Goal: Task Accomplishment & Management: Use online tool/utility

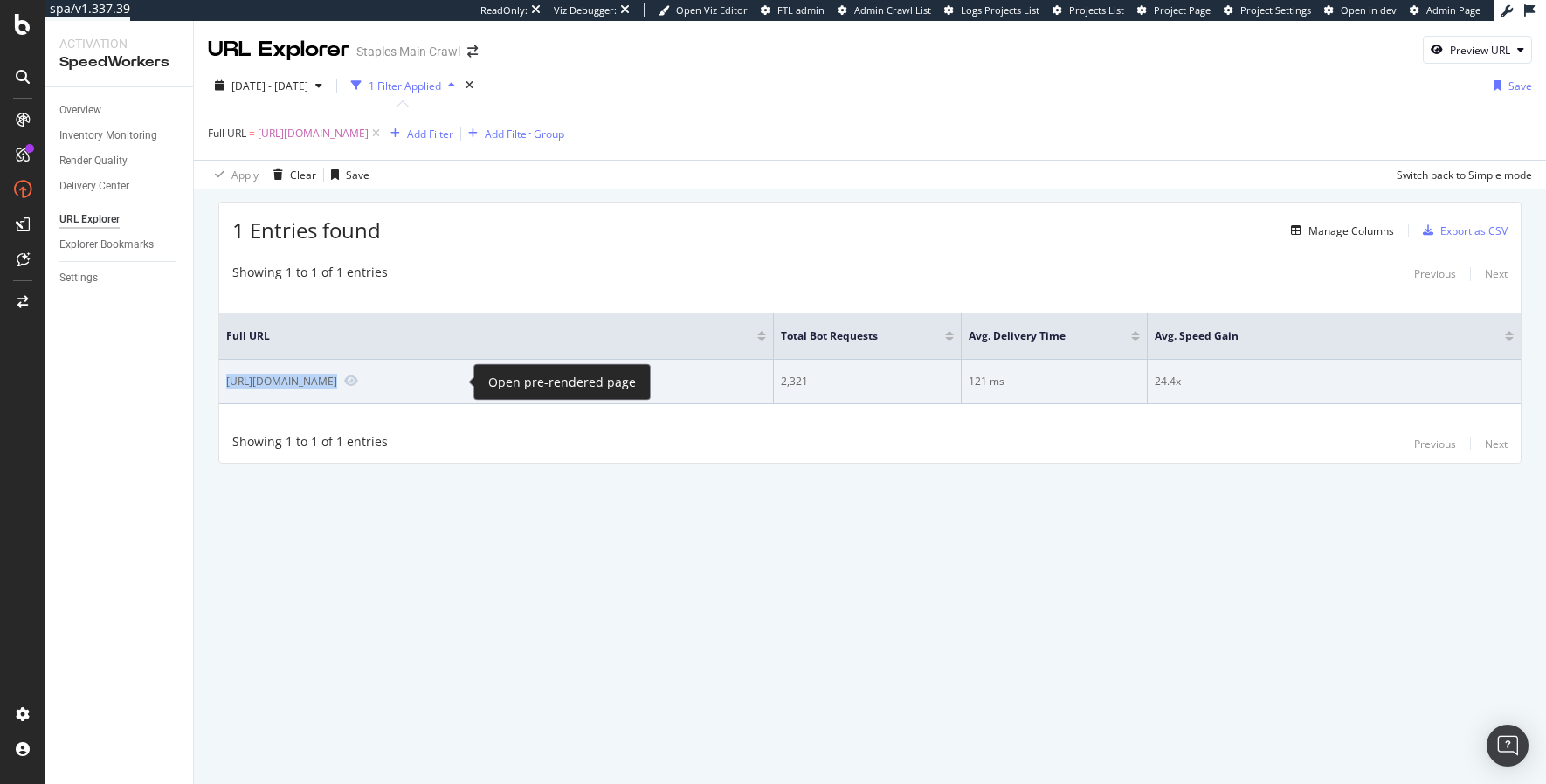
drag, startPoint x: 225, startPoint y: 385, endPoint x: 466, endPoint y: 388, distance: 241.0
click at [466, 388] on td "[URL][DOMAIN_NAME]" at bounding box center [497, 382] width 555 height 44
copy div "[URL][DOMAIN_NAME]"
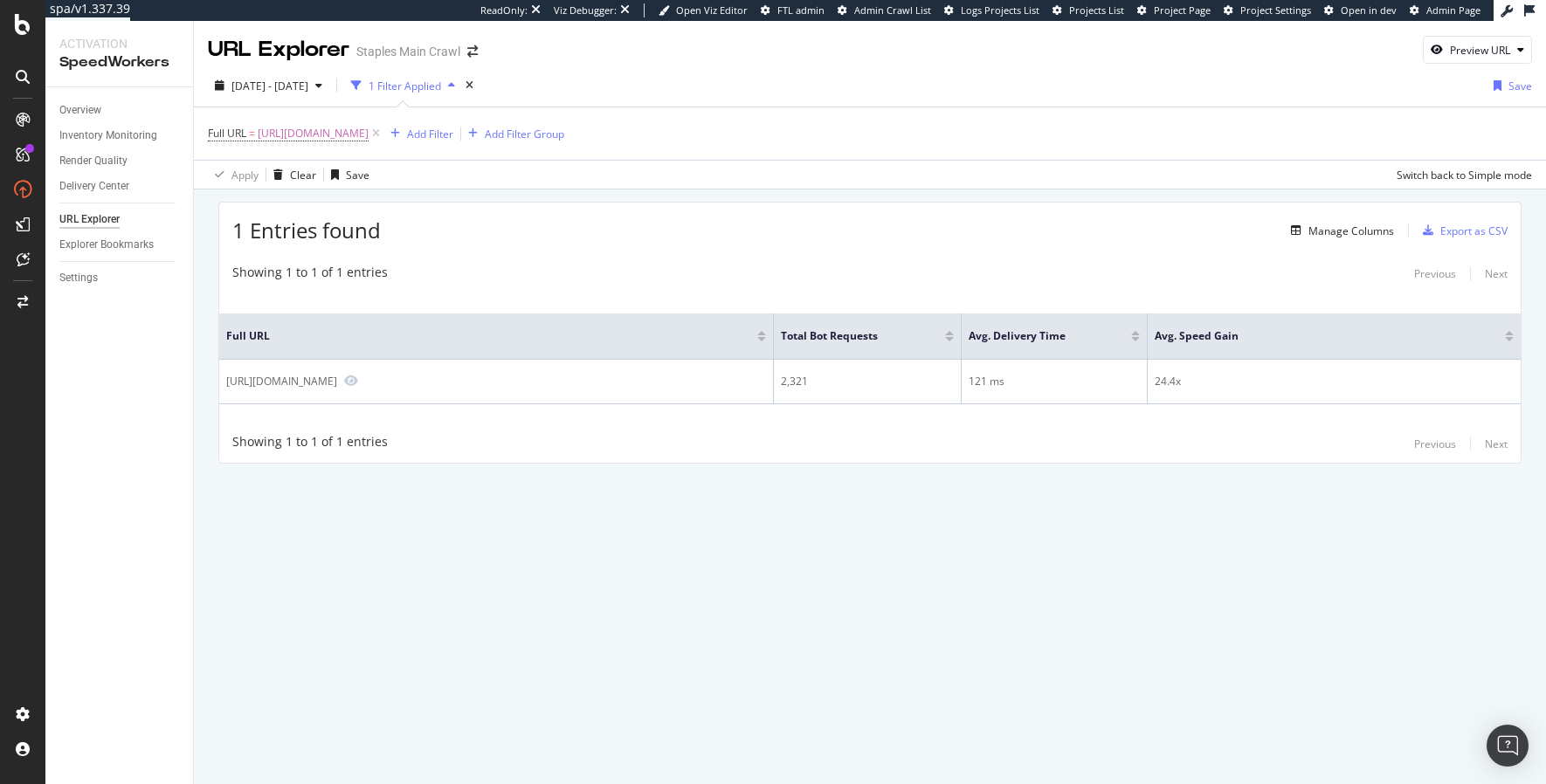
drag, startPoint x: 504, startPoint y: 566, endPoint x: 470, endPoint y: 359, distance: 209.8
click at [500, 561] on div "URL Explorer Staples Main Crawl Preview URL [DATE] - [DATE] 1 Filter Applied Sa…" at bounding box center [869, 403] width 1352 height 764
click at [1476, 50] on div "Preview URL" at bounding box center [1480, 50] width 60 height 15
drag, startPoint x: 1447, startPoint y: 136, endPoint x: 1494, endPoint y: 174, distance: 60.4
click at [1447, 136] on input "url" at bounding box center [1424, 131] width 190 height 30
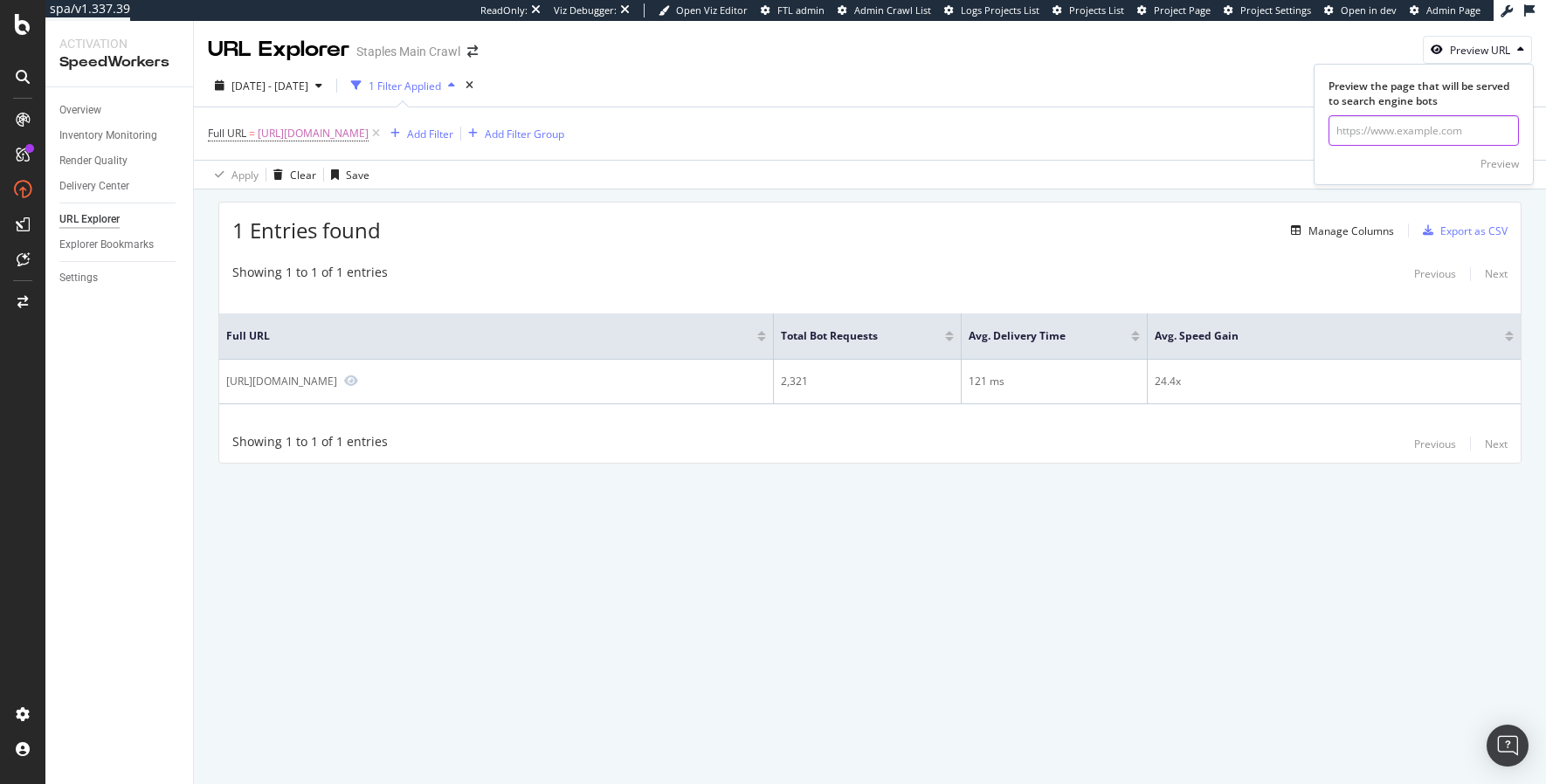
paste input "[URL][DOMAIN_NAME]"
type input "[URL][DOMAIN_NAME]"
click at [1498, 166] on div "Preview" at bounding box center [1500, 164] width 38 height 15
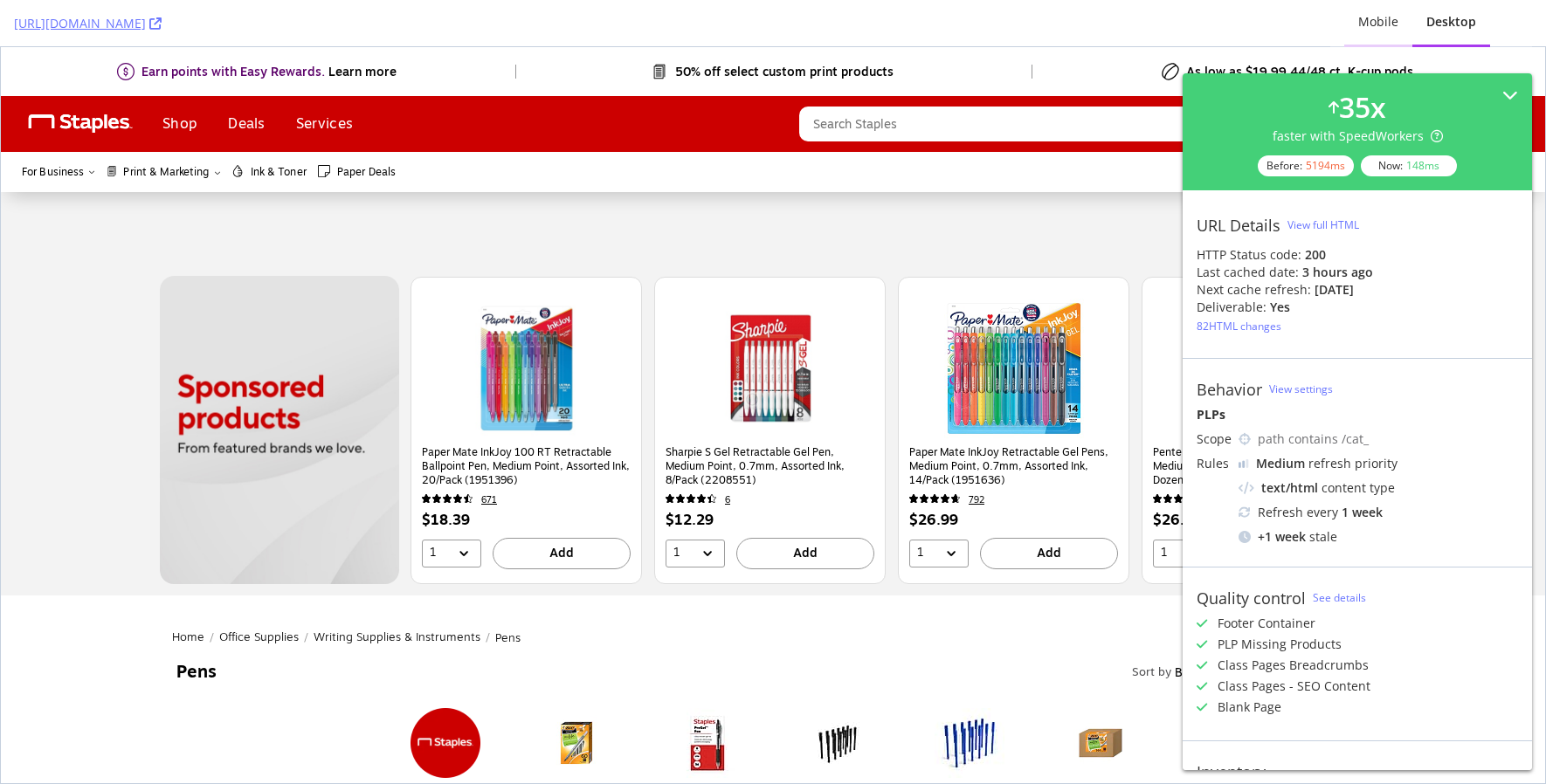
click at [1383, 24] on div "Mobile" at bounding box center [1378, 22] width 40 height 18
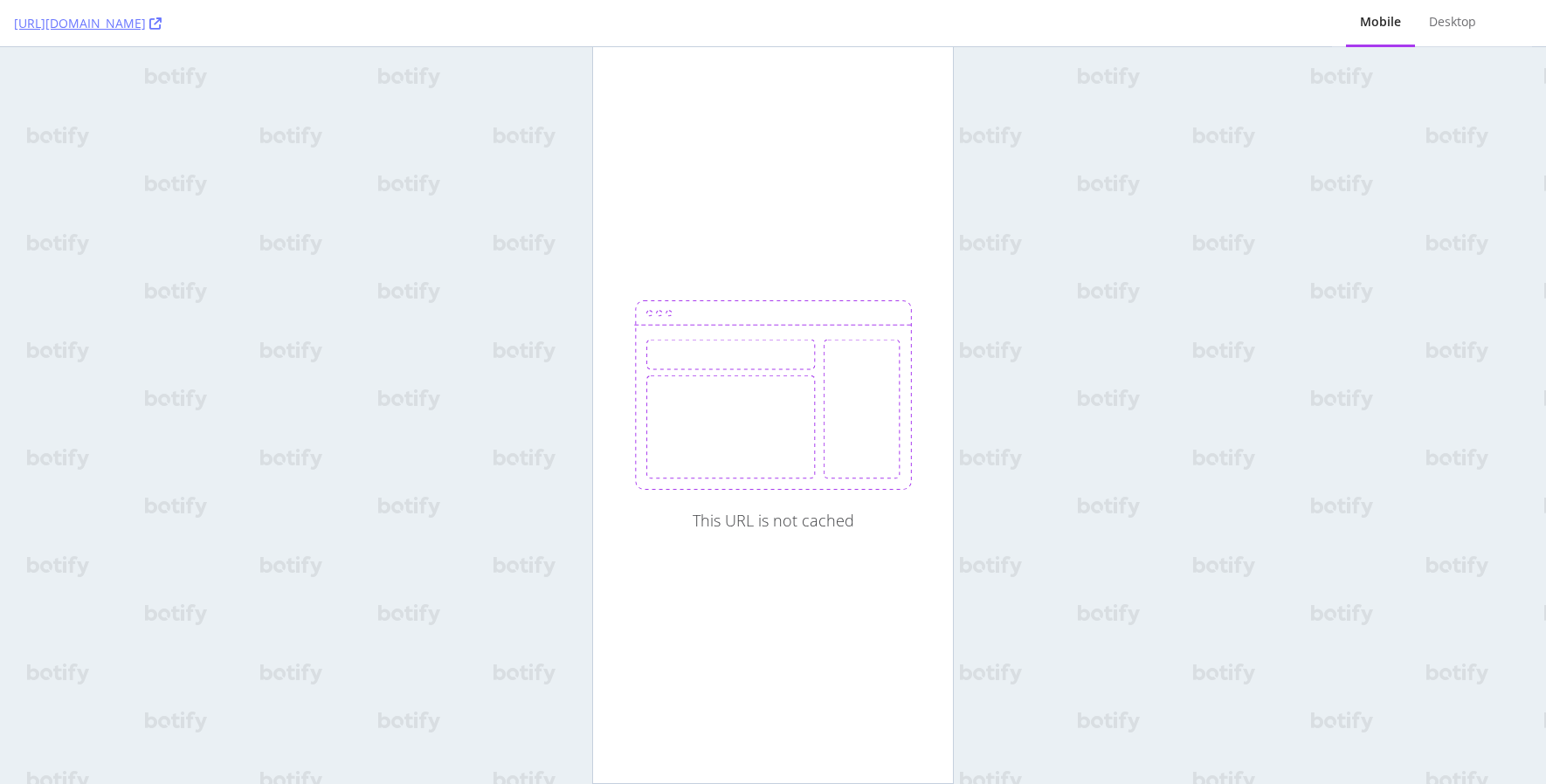
drag, startPoint x: 1449, startPoint y: 26, endPoint x: 1326, endPoint y: 24, distance: 123.0
click at [1449, 26] on div "Desktop" at bounding box center [1453, 22] width 47 height 18
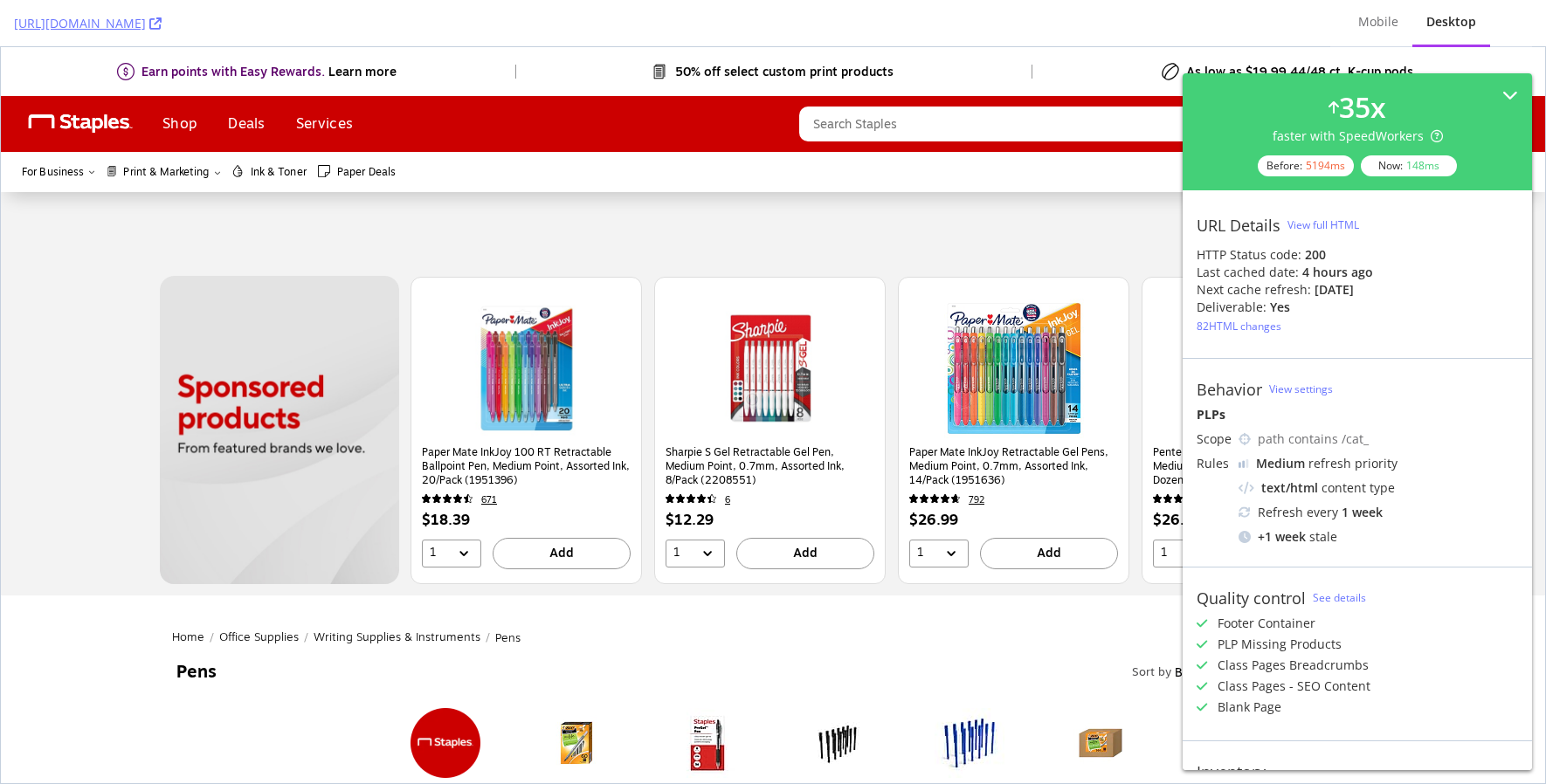
drag, startPoint x: 12, startPoint y: 71, endPoint x: 384, endPoint y: 47, distance: 372.8
copy link "https://www.staples.com/Pens/cat_CL110001"
drag, startPoint x: 533, startPoint y: 203, endPoint x: 619, endPoint y: 202, distance: 86.0
click at [534, 204] on div at bounding box center [773, 234] width 1258 height 67
click at [1375, 18] on div "Mobile" at bounding box center [1378, 22] width 40 height 18
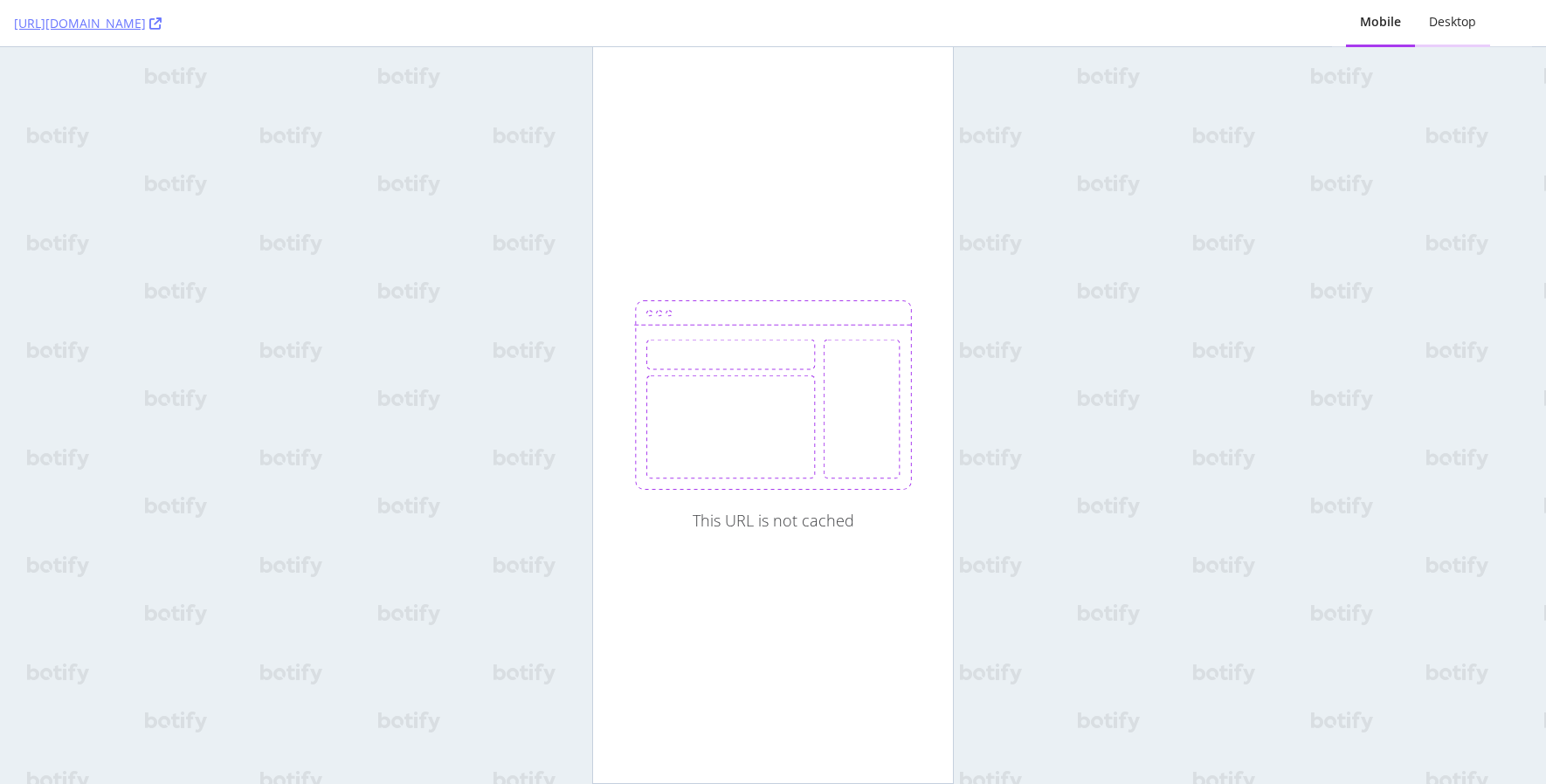
click at [1473, 27] on div "Desktop" at bounding box center [1453, 22] width 47 height 18
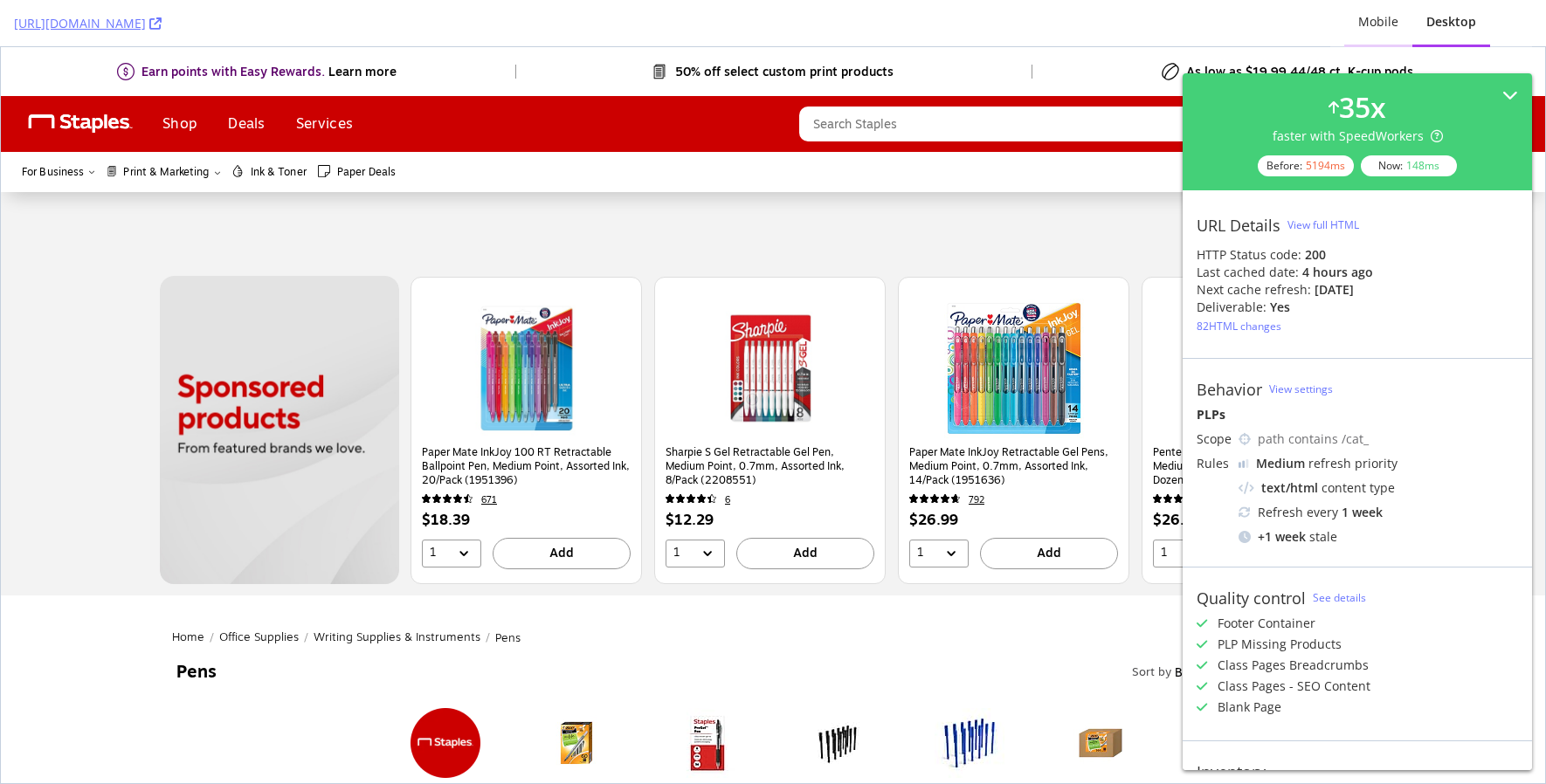
click at [1386, 19] on div "Mobile" at bounding box center [1378, 22] width 40 height 18
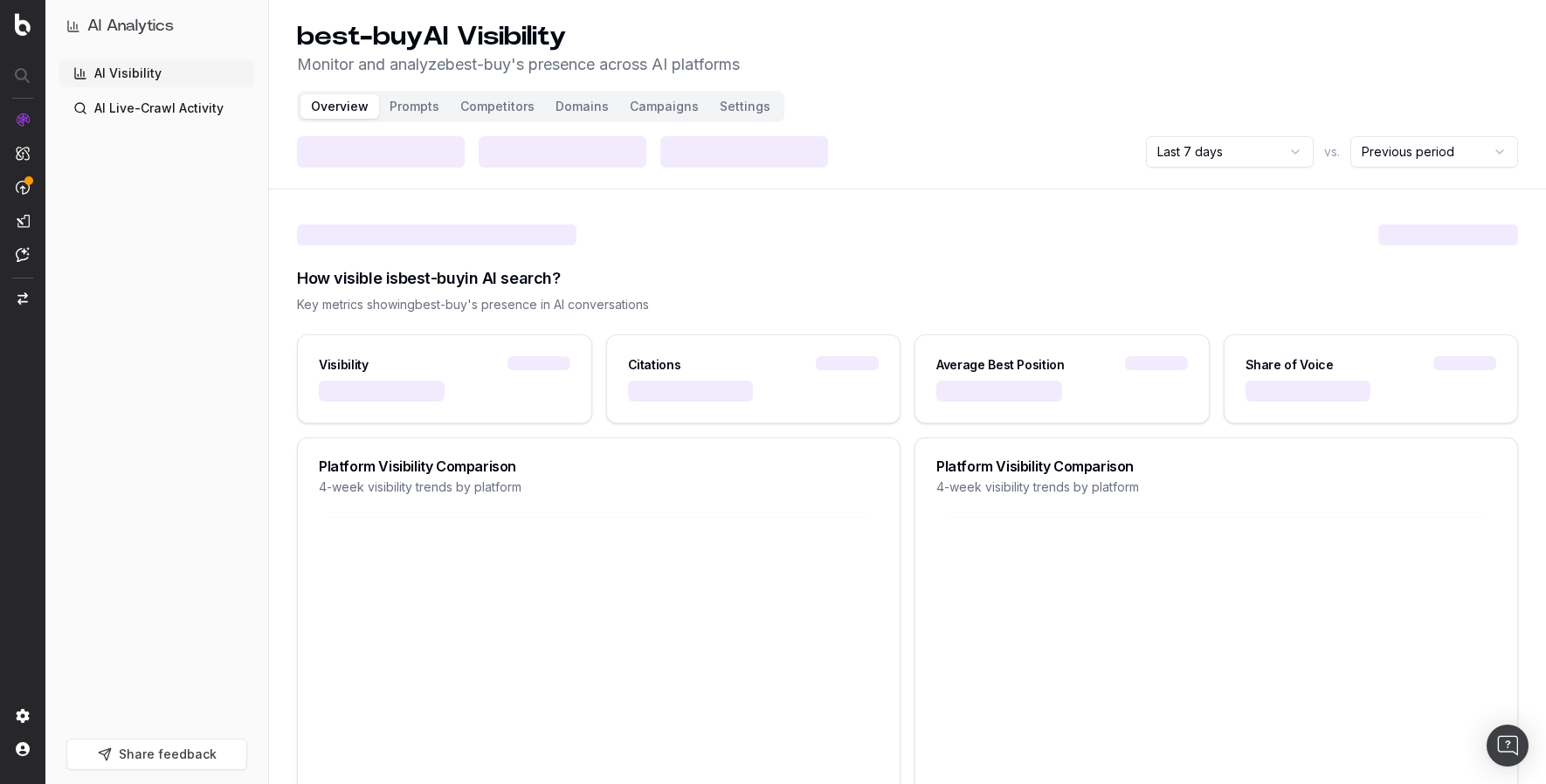
click at [1226, 156] on html "AI Analytics AI Visibility AI Live-Crawl Activity Share feedback best-buy AI Vi…" at bounding box center [773, 392] width 1546 height 784
click at [1149, 98] on header "best-buy AI Visibility Monitor and analyze best-buy 's presence across AI platf…" at bounding box center [908, 94] width 1278 height 189
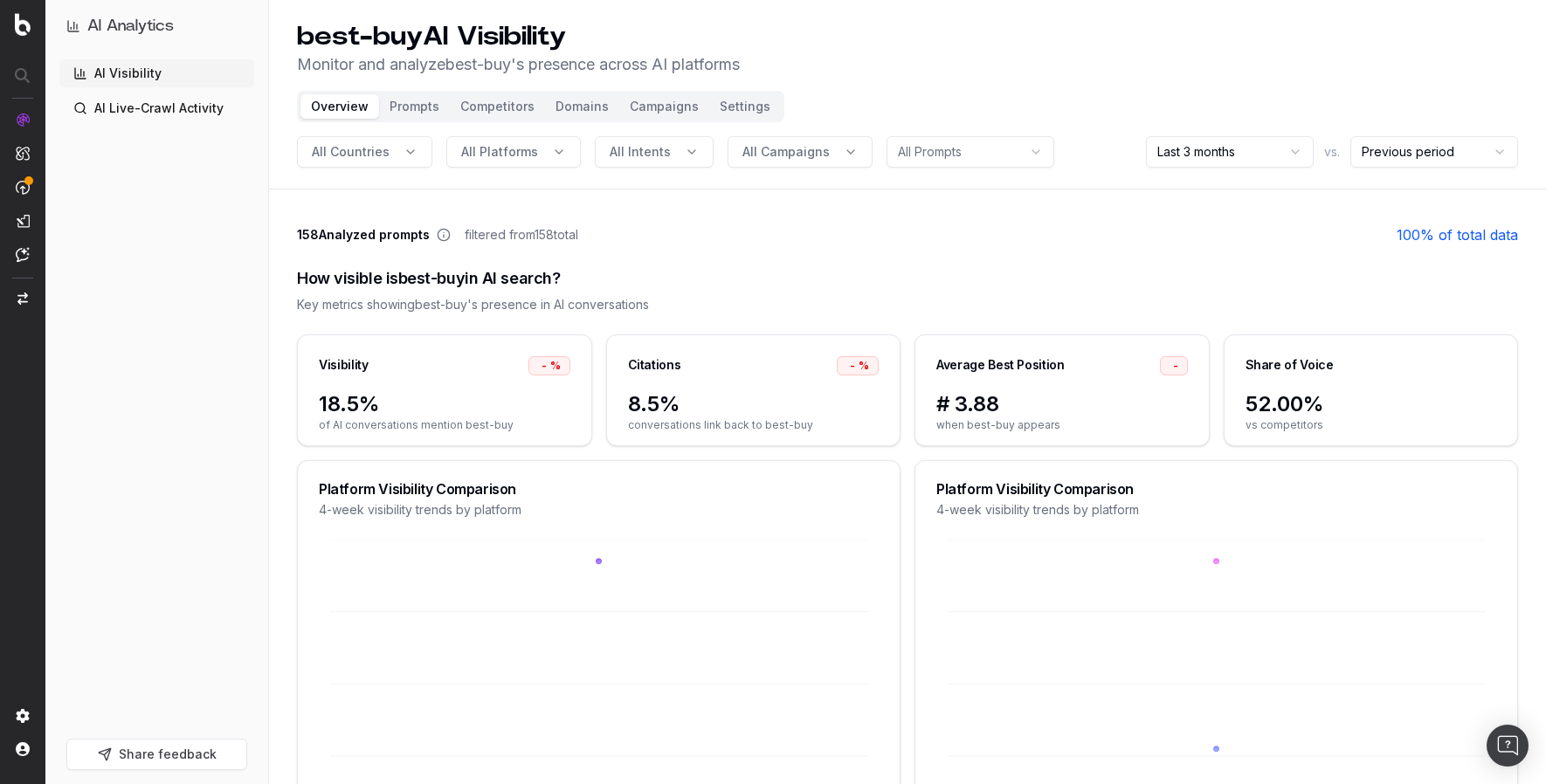
click at [413, 110] on button "Prompts" at bounding box center [414, 107] width 71 height 25
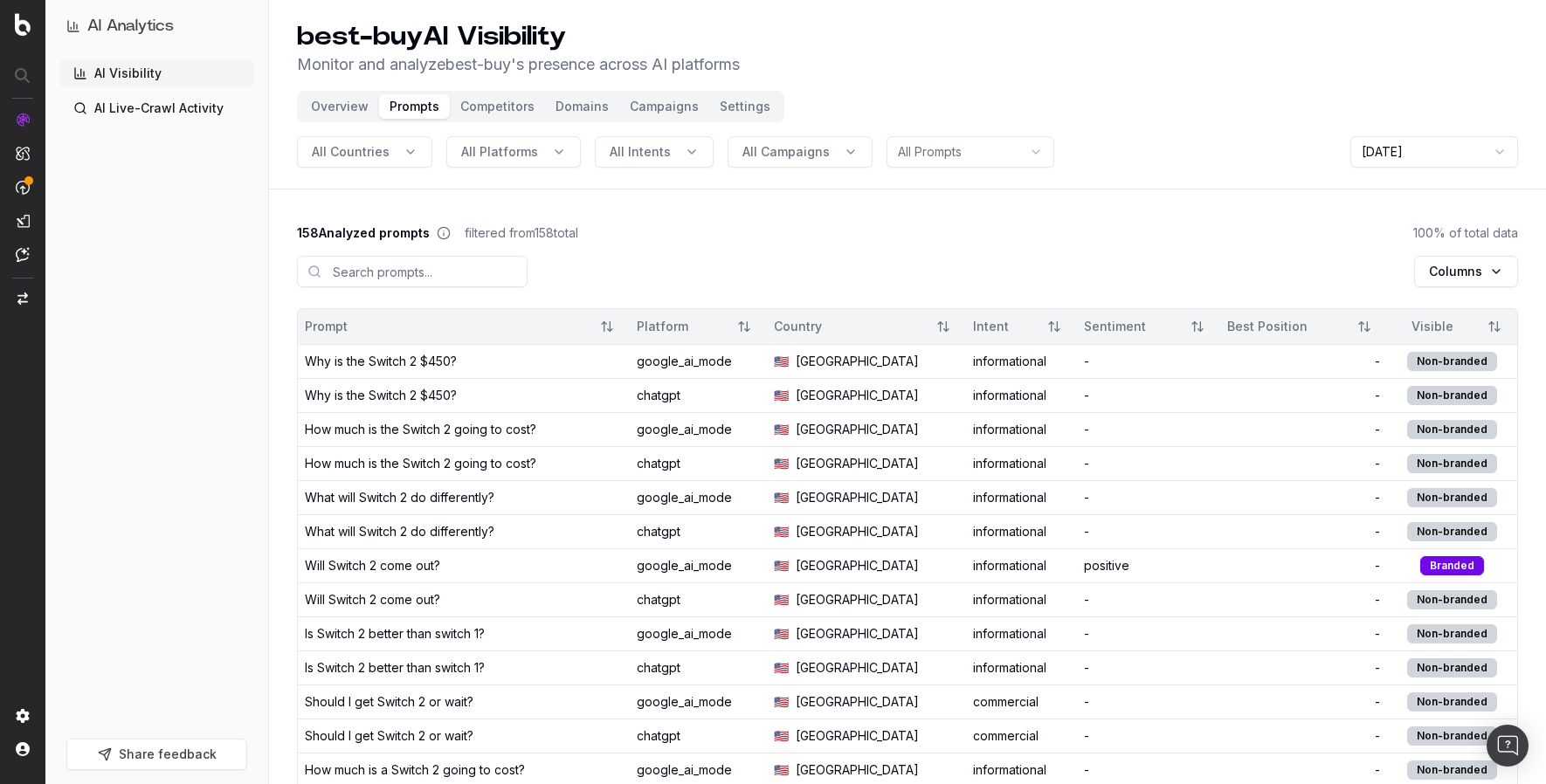
click at [377, 364] on div "Why is the Switch 2 $450?" at bounding box center [380, 362] width 152 height 18
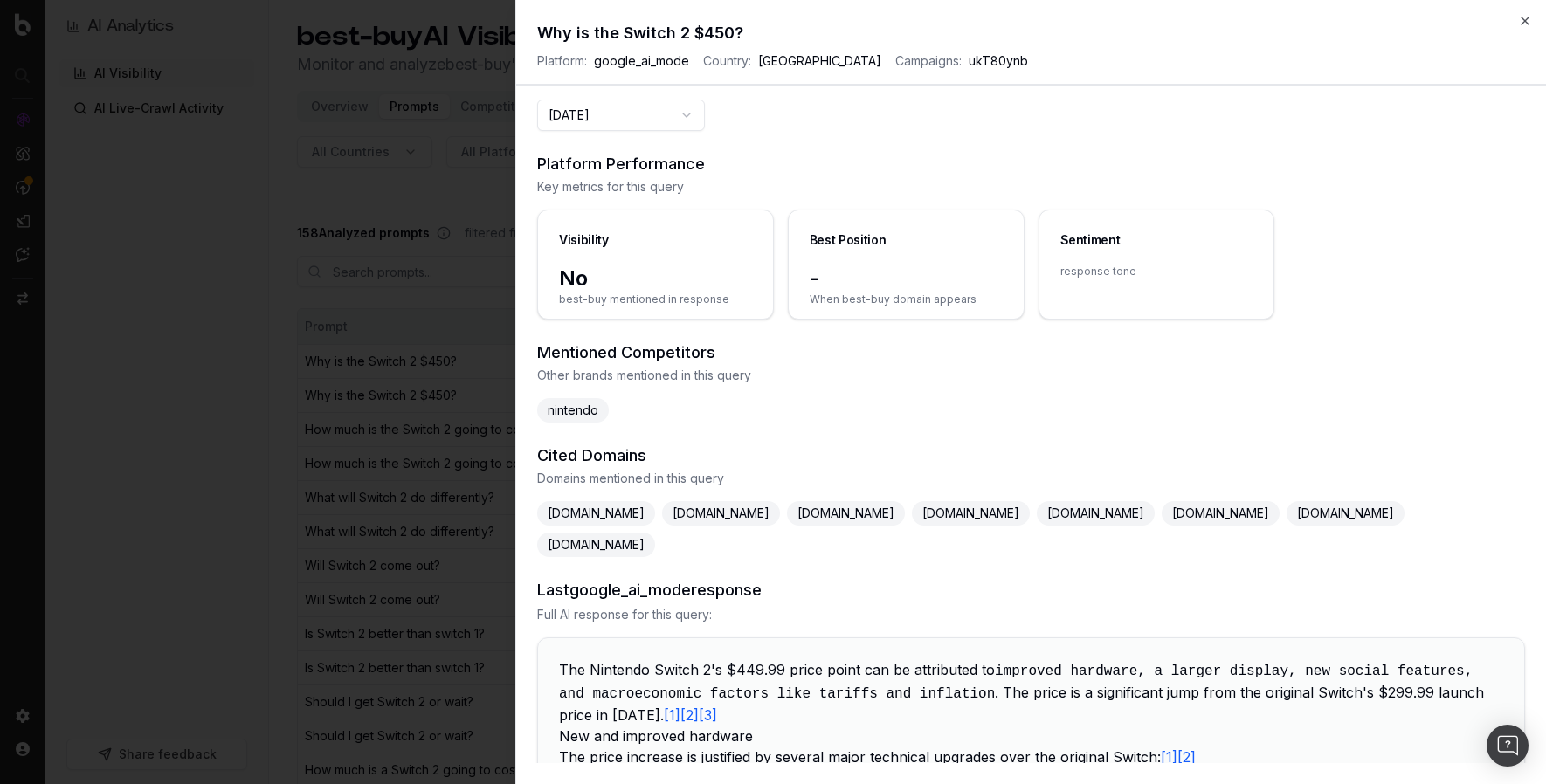
click at [667, 108] on button "2025-09-02" at bounding box center [621, 115] width 168 height 31
drag, startPoint x: 933, startPoint y: 132, endPoint x: 1208, endPoint y: 50, distance: 287.0
click at [942, 132] on div "2025-09-02 Platform Performance Key metrics for this query Visibility No best-b…" at bounding box center [1031, 431] width 1029 height 664
click at [1519, 20] on icon "button" at bounding box center [1526, 21] width 14 height 14
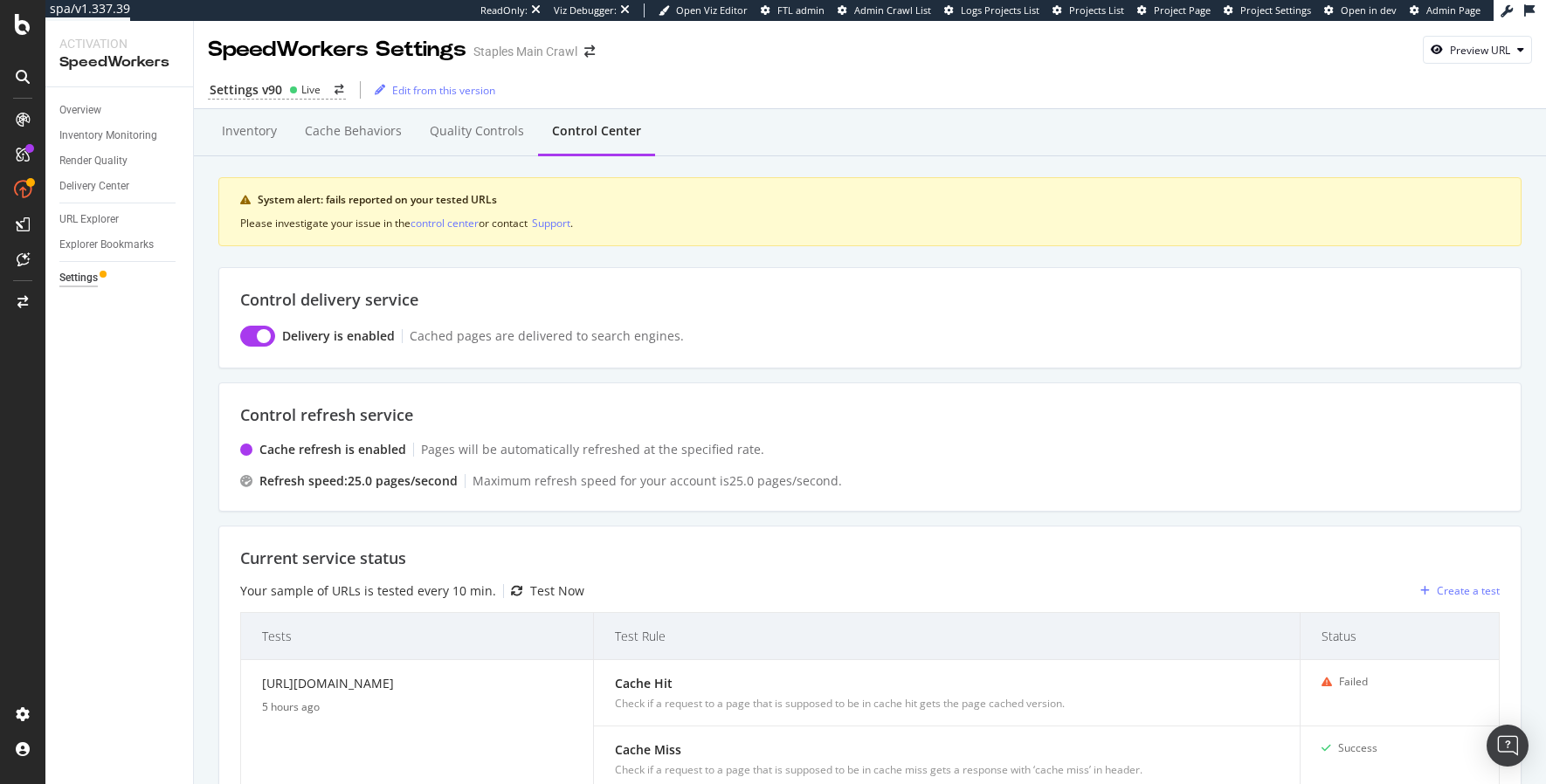
scroll to position [324, 0]
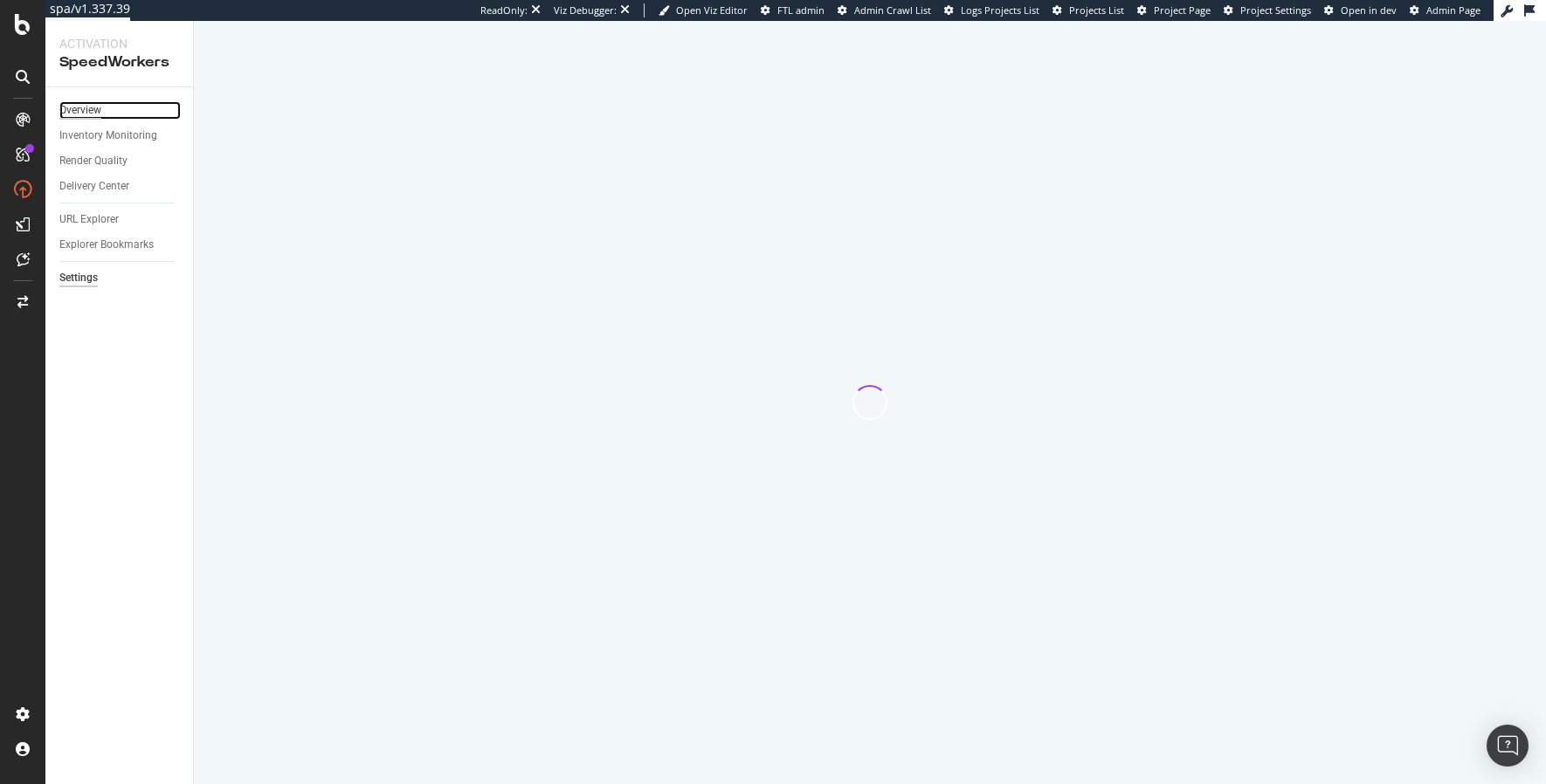
click at [88, 111] on div "Overview" at bounding box center [80, 110] width 42 height 19
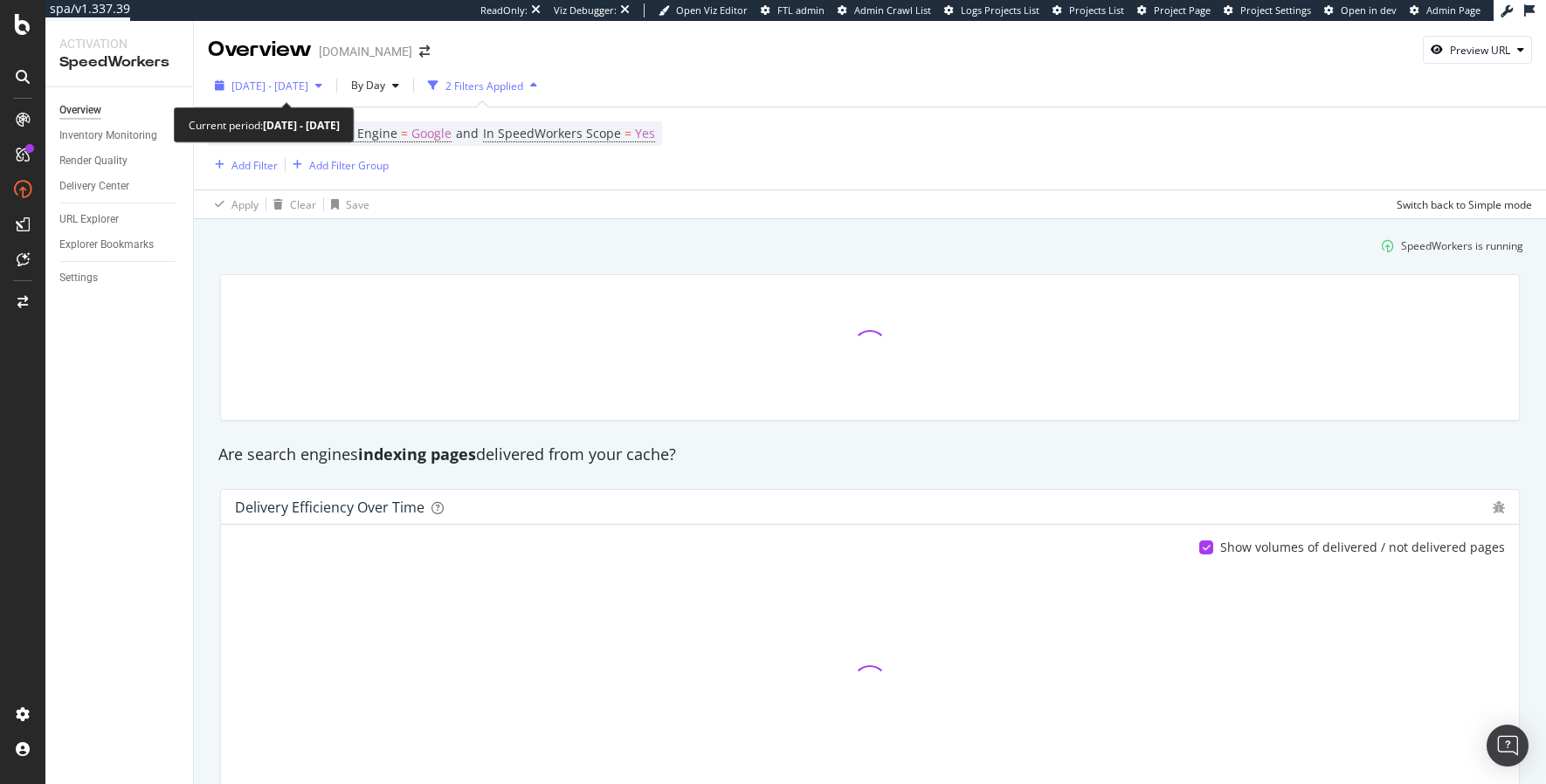
click at [302, 78] on span "[DATE] - [DATE]" at bounding box center [269, 85] width 76 height 15
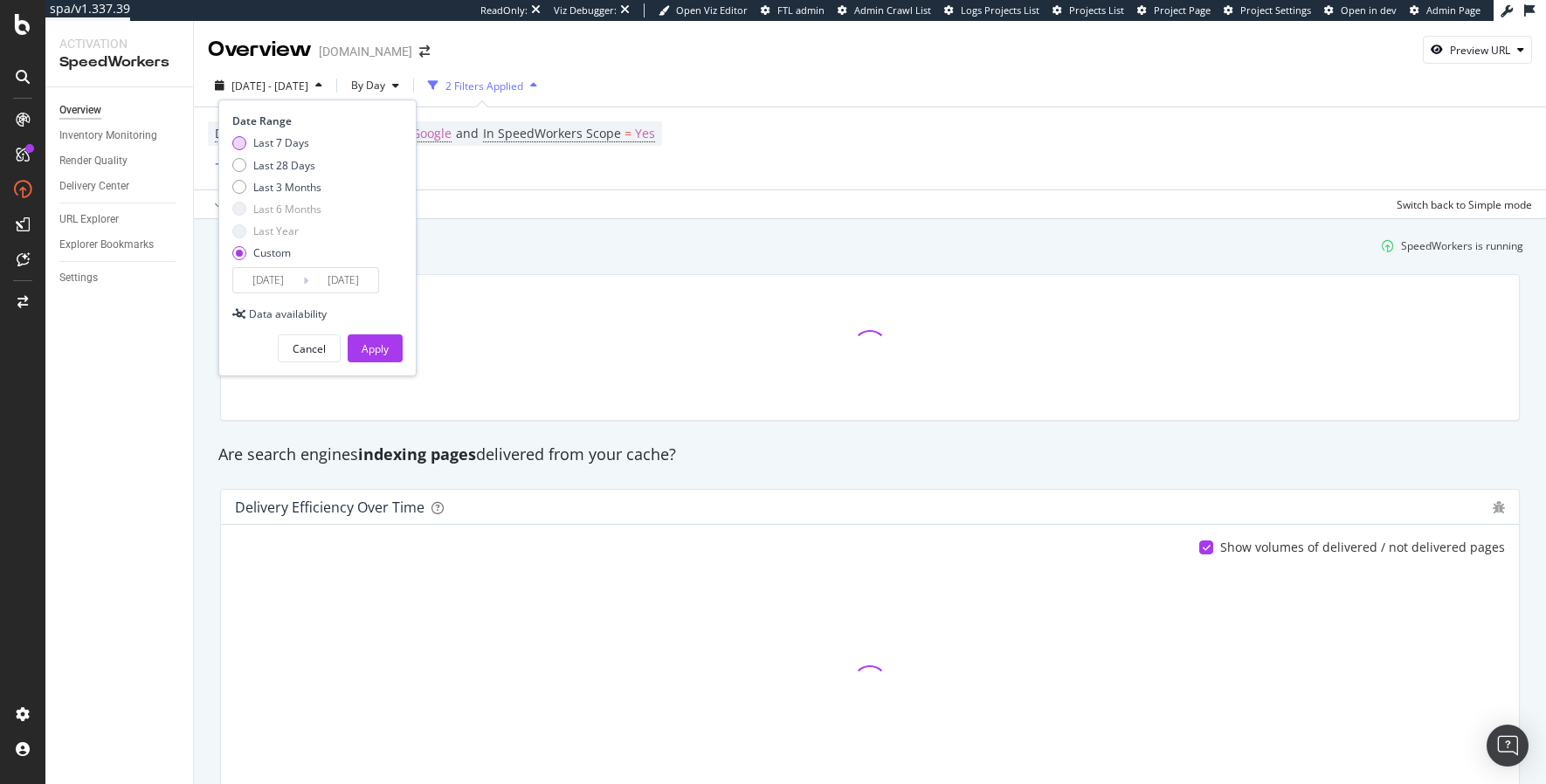
click at [271, 148] on div "Last 7 Days" at bounding box center [281, 142] width 56 height 15
type input "[DATE]"
click at [389, 356] on button "Apply" at bounding box center [375, 348] width 55 height 28
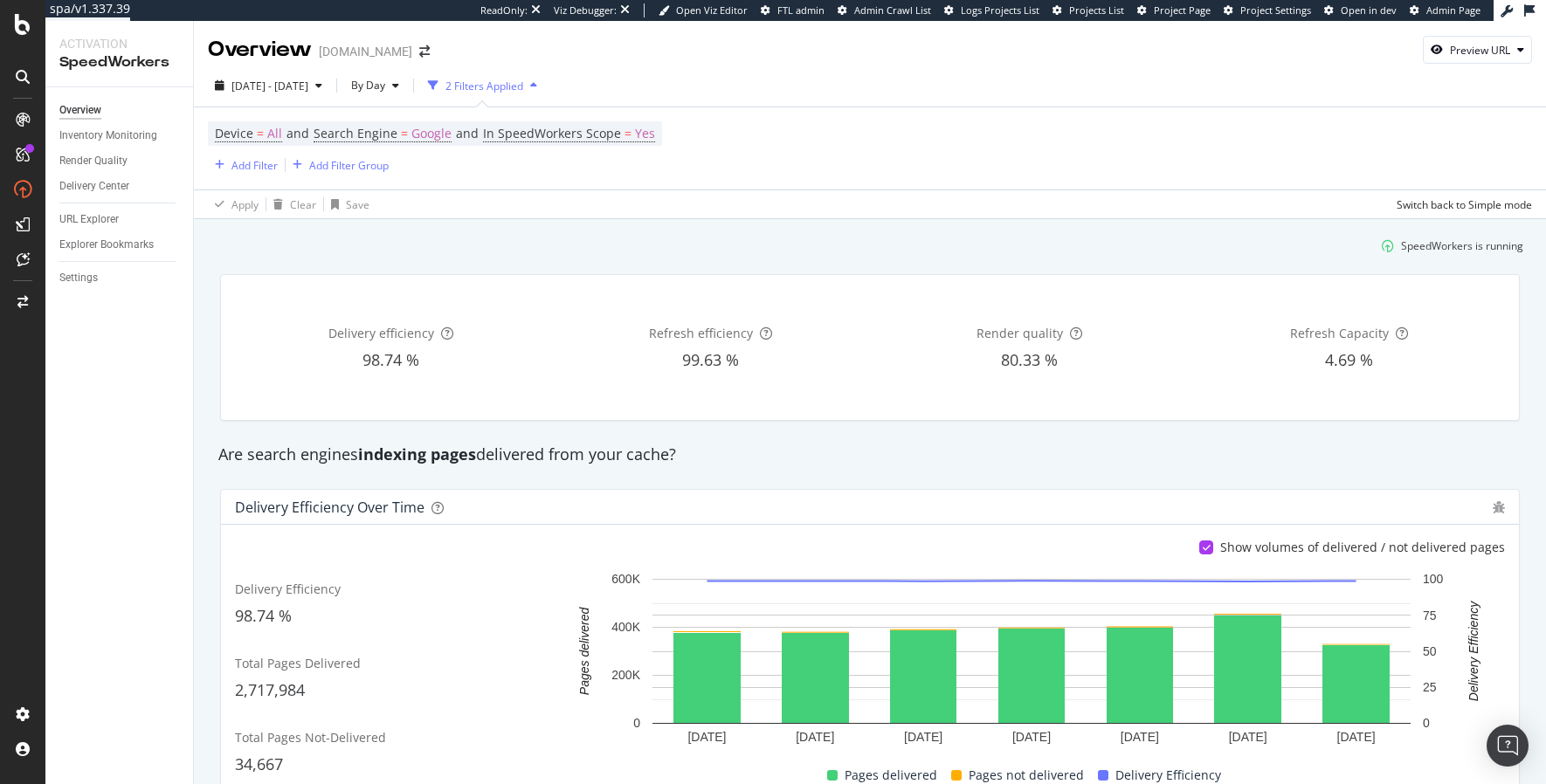
drag, startPoint x: 471, startPoint y: 247, endPoint x: 441, endPoint y: 140, distance: 111.1
click at [465, 237] on div "SpeedWorkers is running" at bounding box center [870, 245] width 1321 height 28
click at [112, 138] on div "Inventory Monitoring" at bounding box center [108, 135] width 98 height 19
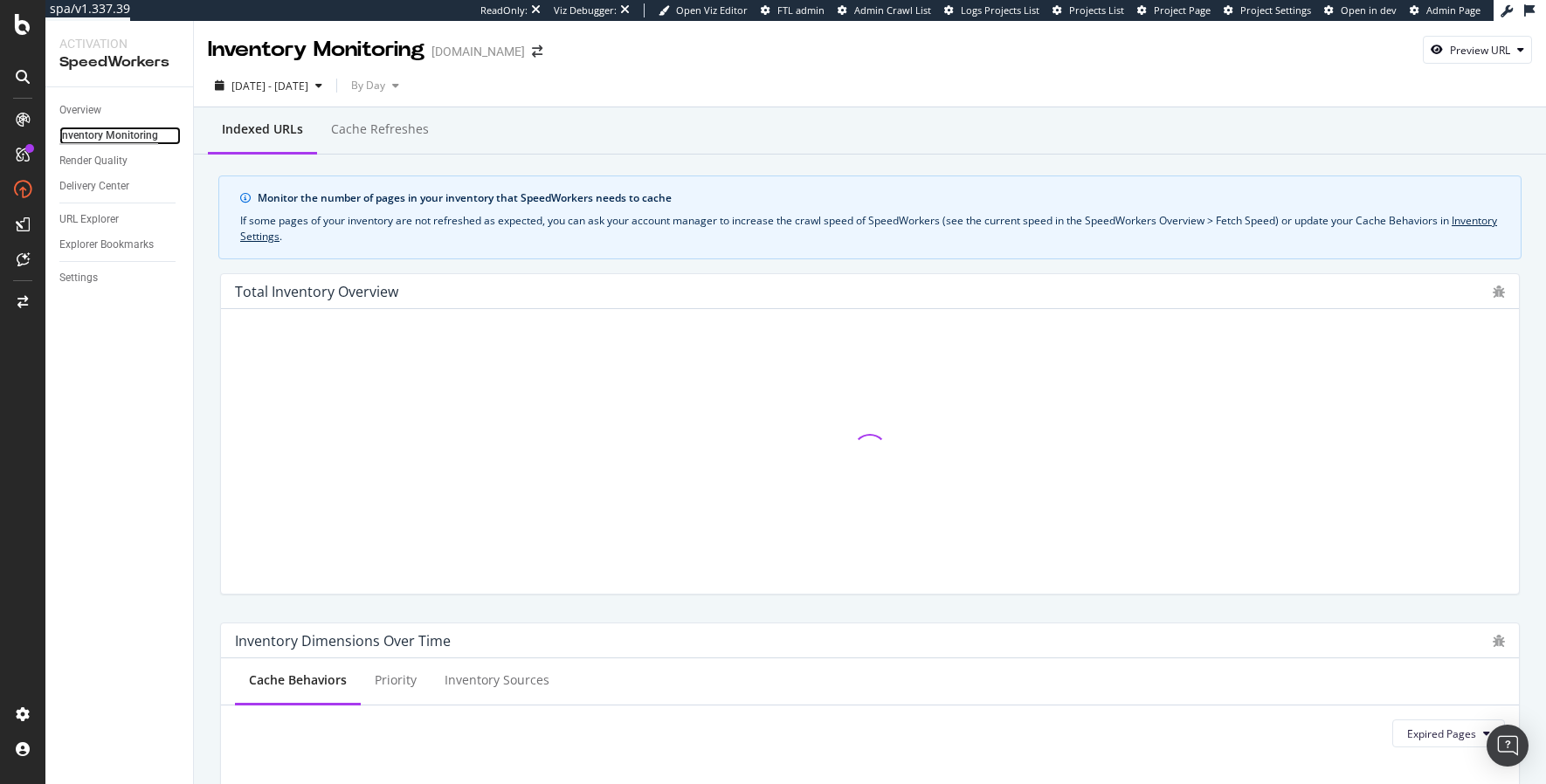
scroll to position [759, 0]
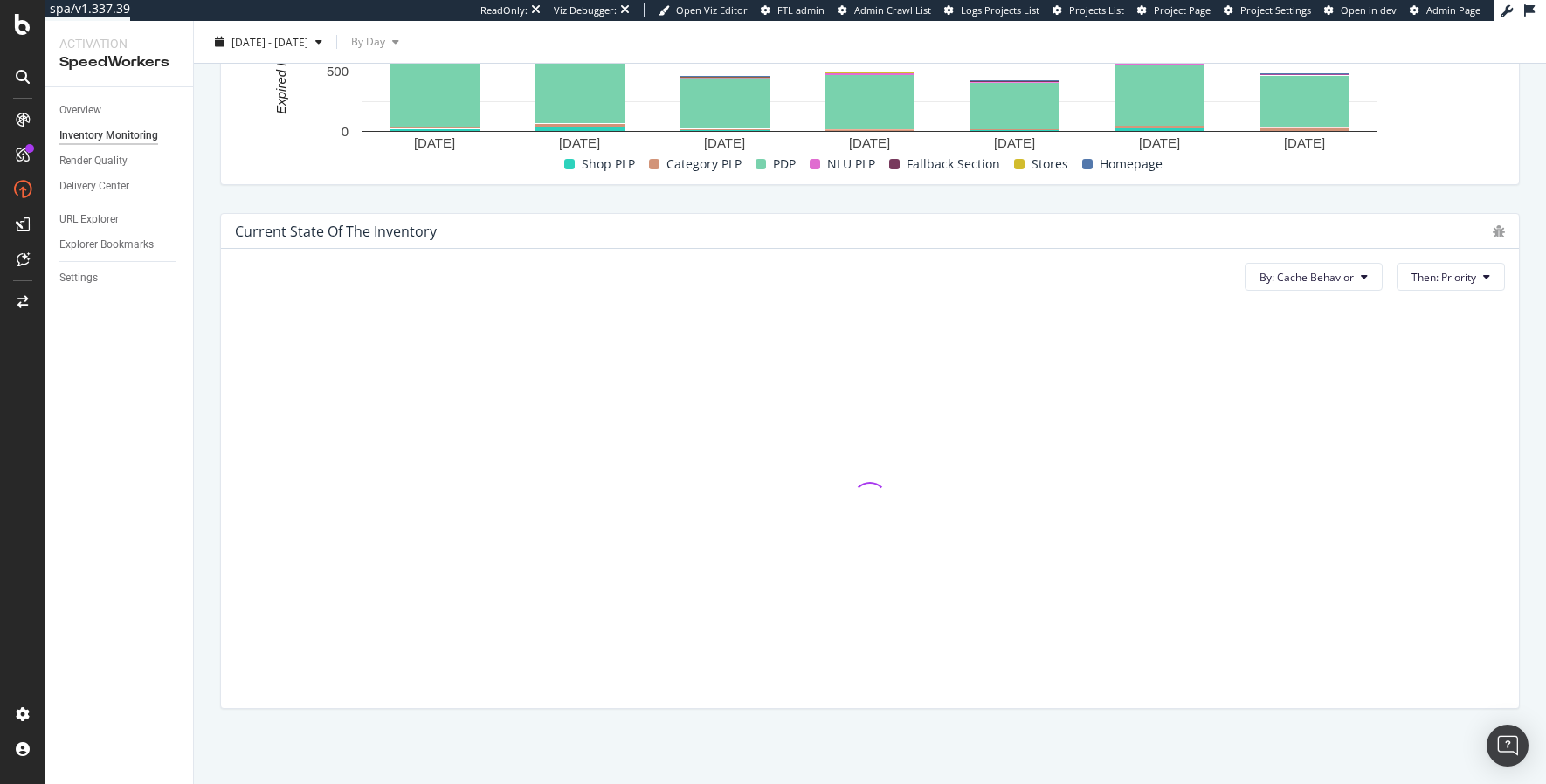
click at [200, 403] on div "Indexed URLs Cache refreshes Monitor the number of pages in your inventory that…" at bounding box center [869, 66] width 1352 height 1436
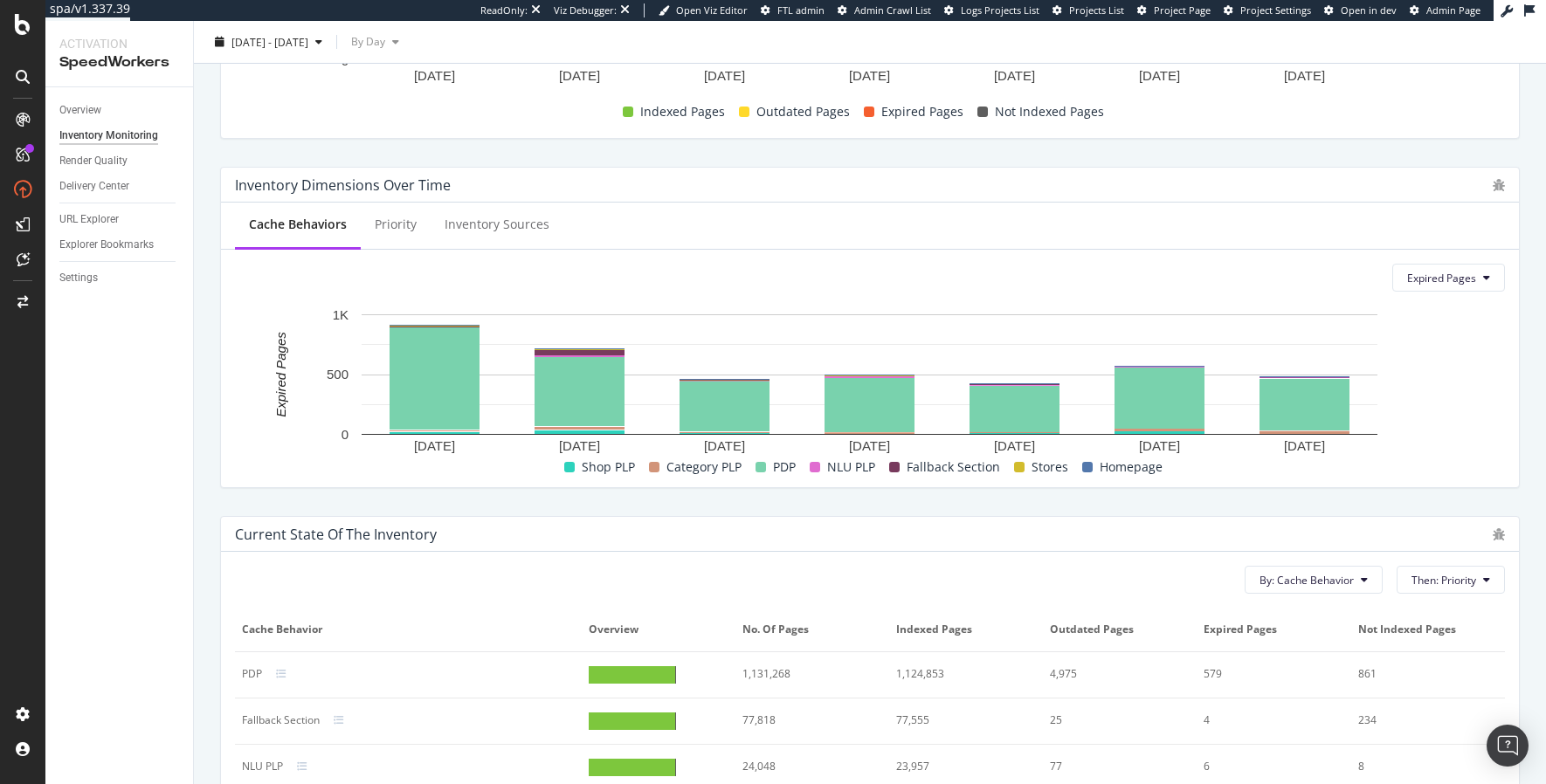
scroll to position [0, 0]
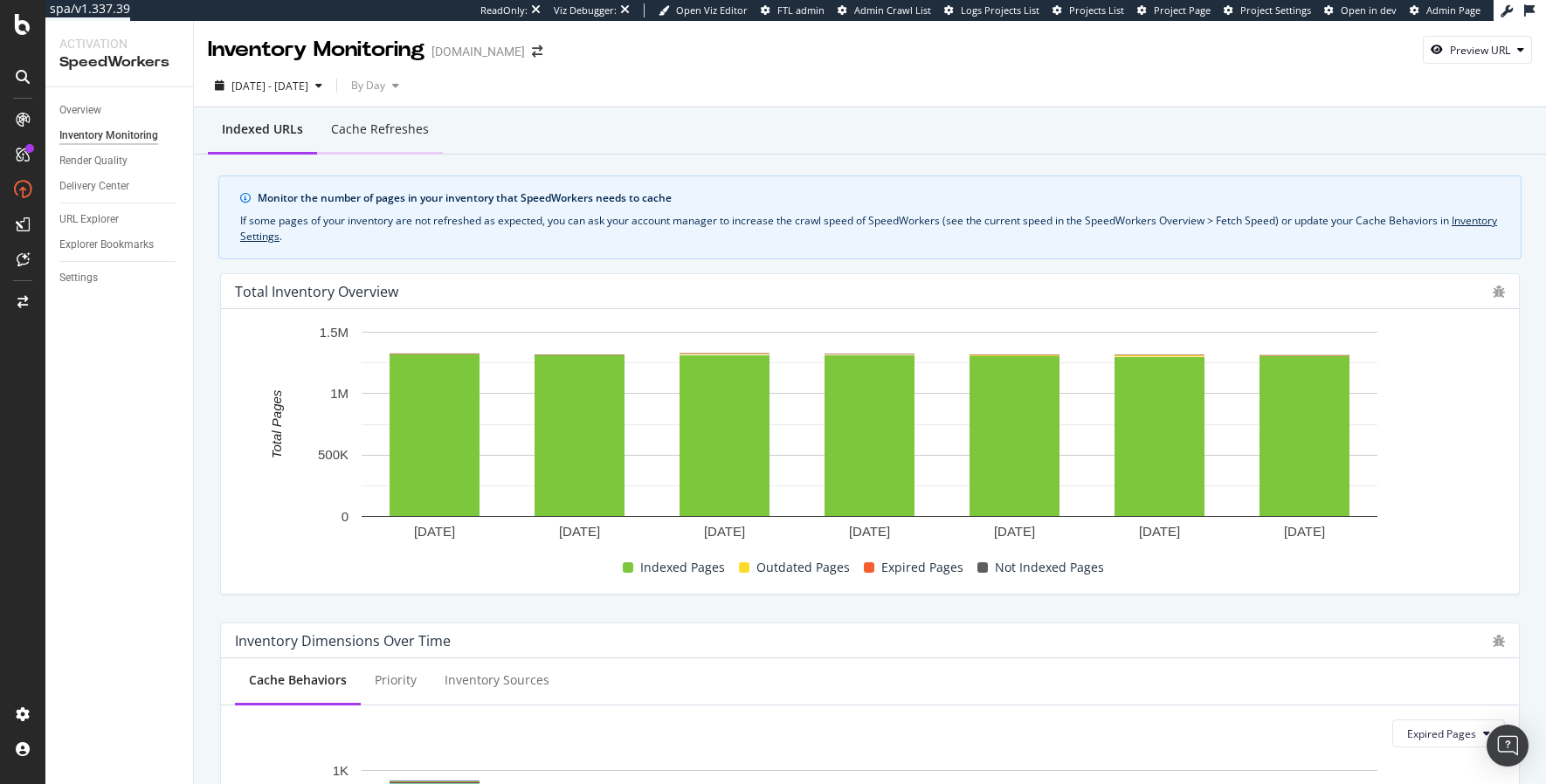
click at [368, 120] on div "Cache refreshes" at bounding box center [380, 131] width 125 height 48
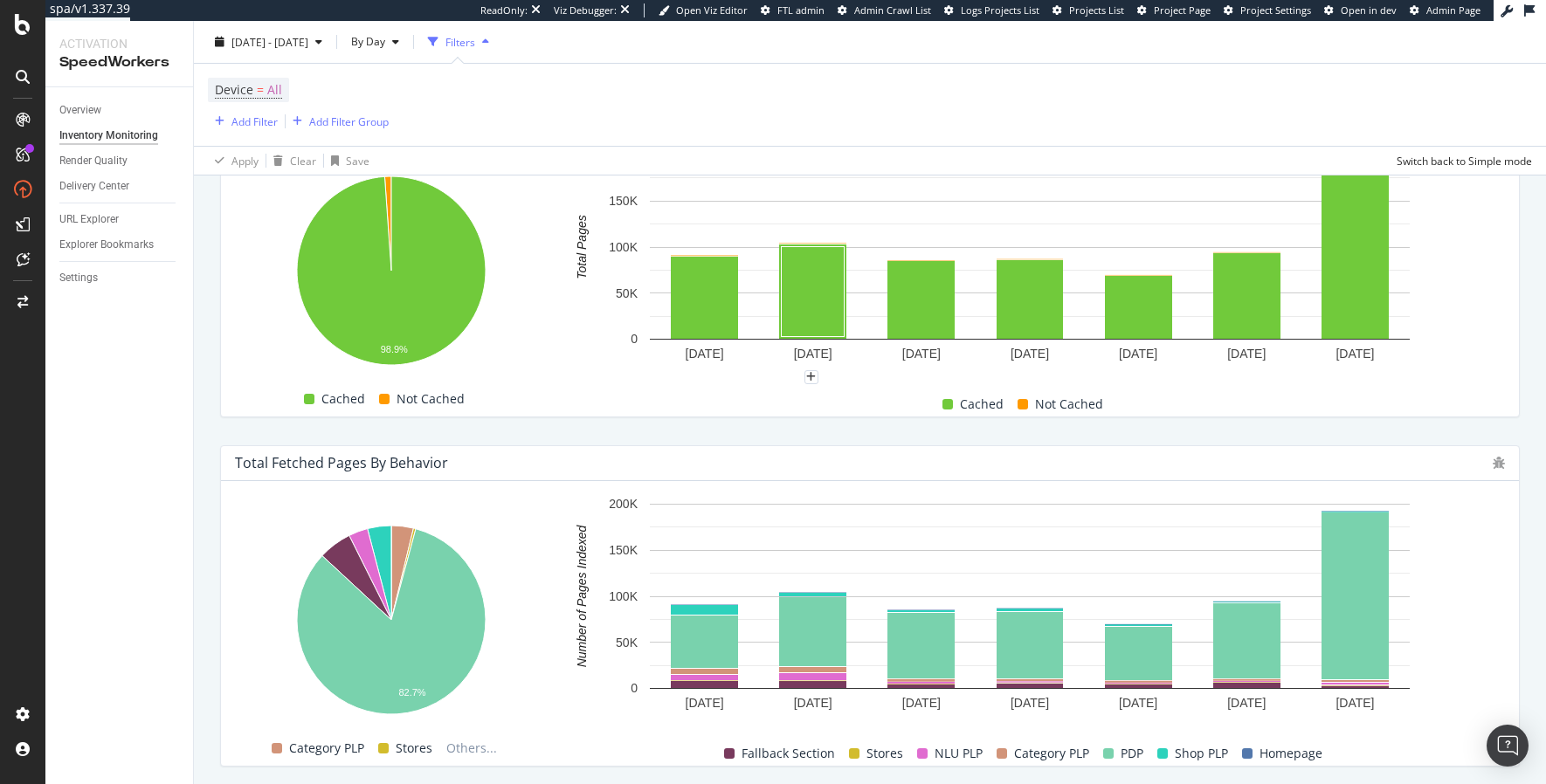
scroll to position [668, 0]
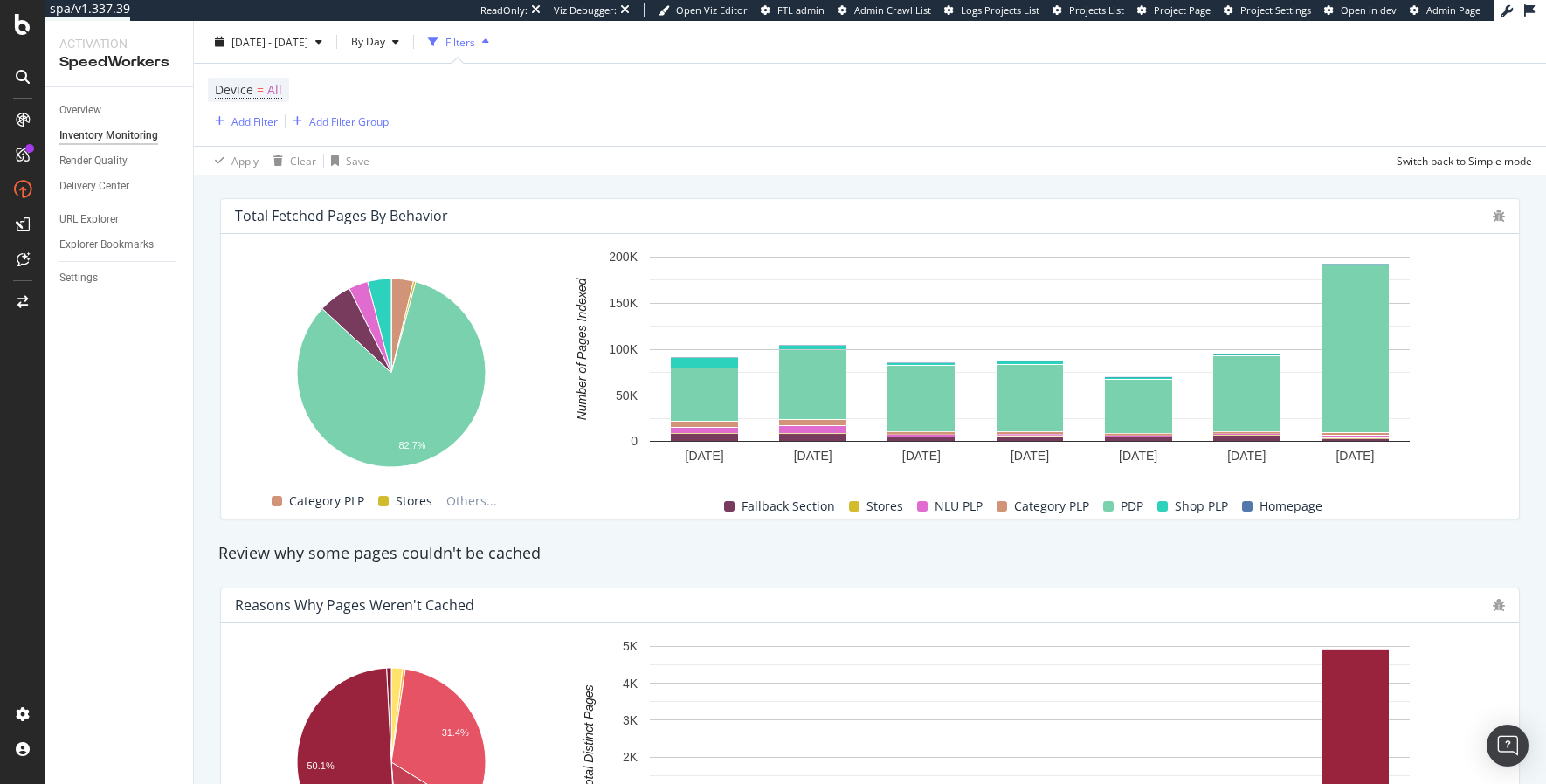
drag, startPoint x: 914, startPoint y: 564, endPoint x: 871, endPoint y: 532, distance: 53.6
click at [913, 564] on div "Review why some pages couldn't be cached" at bounding box center [870, 554] width 1321 height 23
click at [864, 560] on div "Review why some pages couldn't be cached" at bounding box center [870, 554] width 1321 height 23
drag, startPoint x: 81, startPoint y: 280, endPoint x: 103, endPoint y: 274, distance: 22.8
click at [81, 281] on div "Settings" at bounding box center [78, 278] width 38 height 19
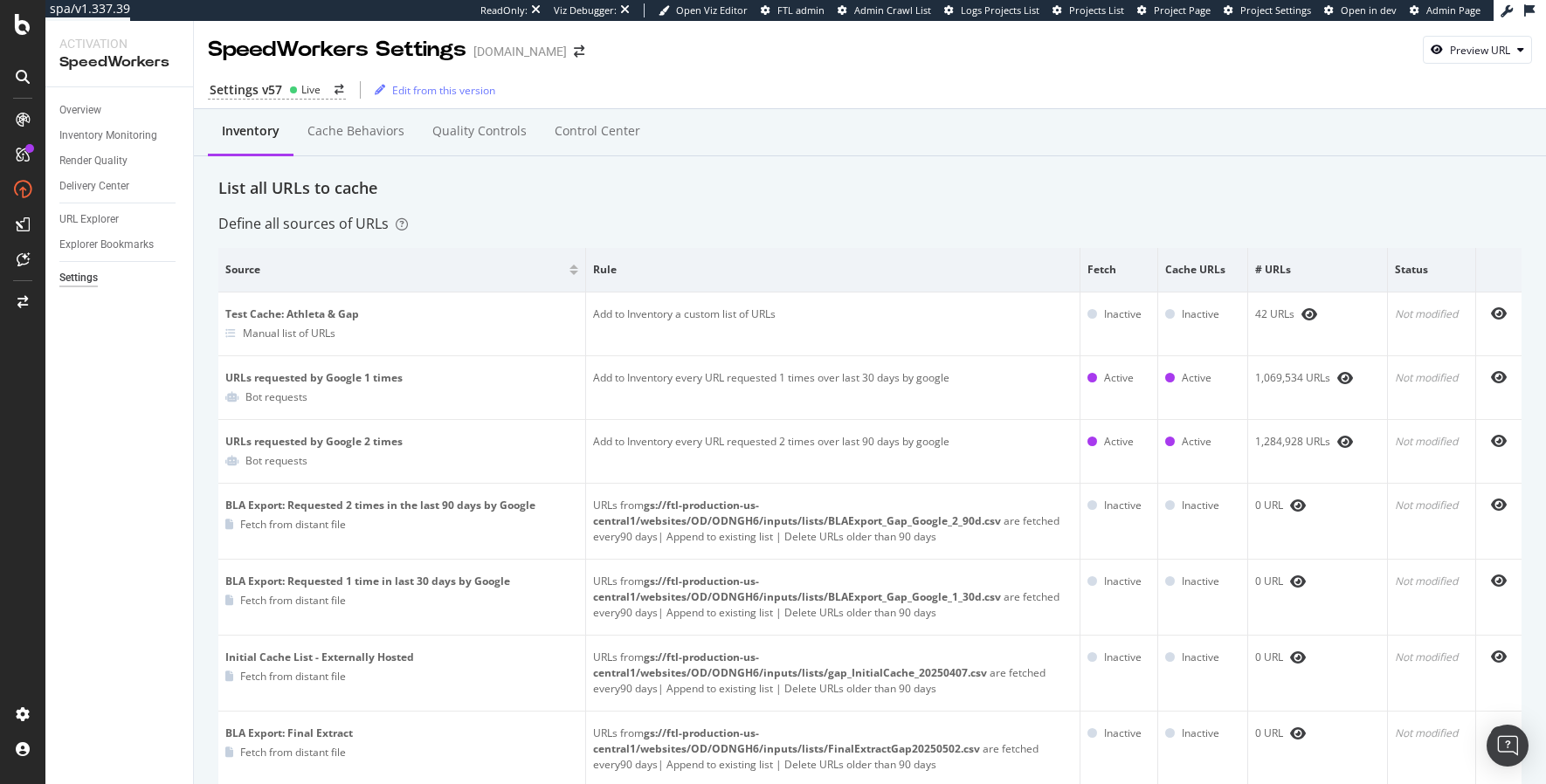
click at [883, 194] on div "List all URLs to cache" at bounding box center [870, 188] width 1303 height 23
click at [130, 140] on div "Inventory Monitoring" at bounding box center [108, 135] width 98 height 19
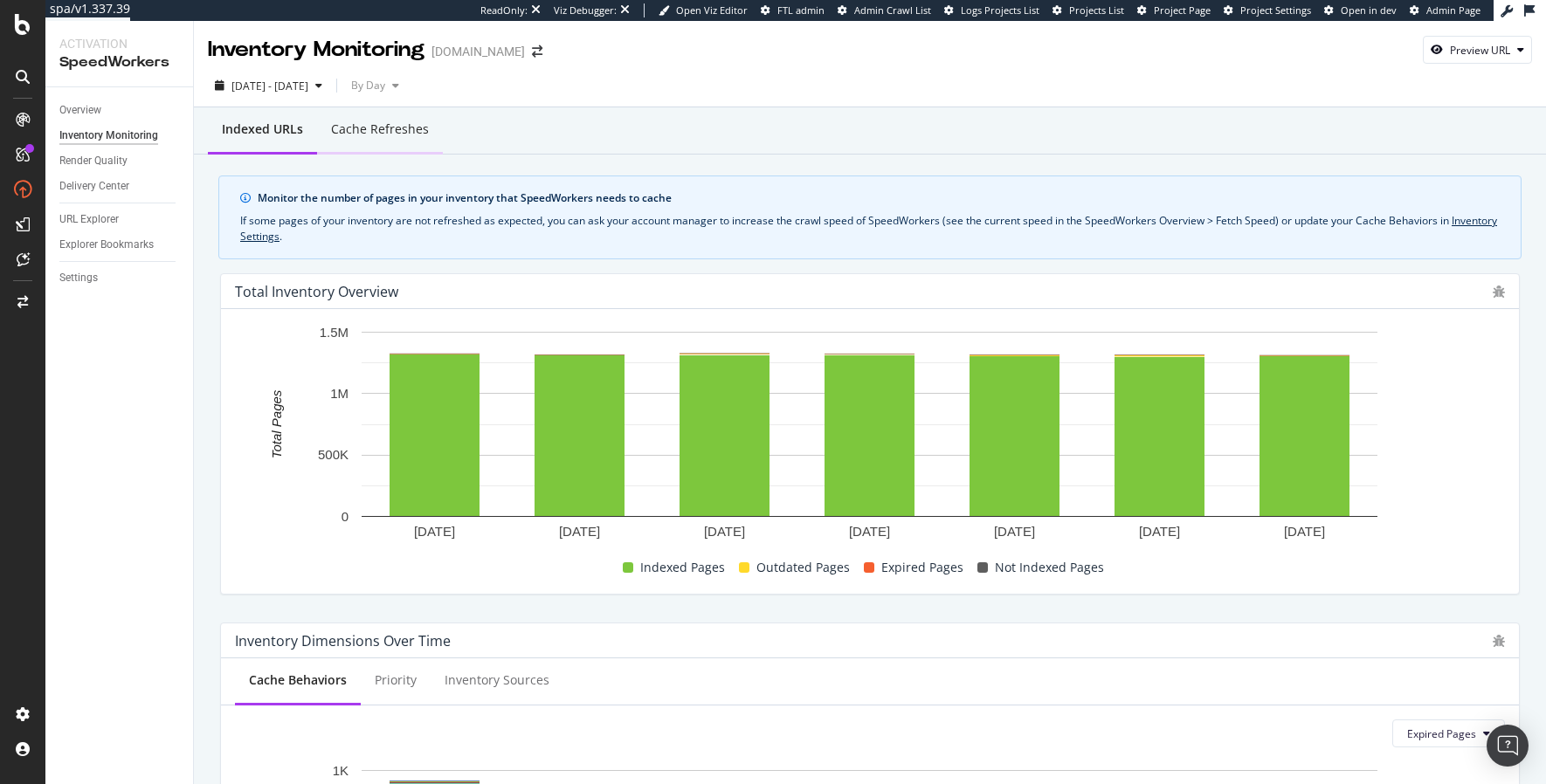
click at [405, 137] on div "Cache refreshes" at bounding box center [380, 130] width 98 height 18
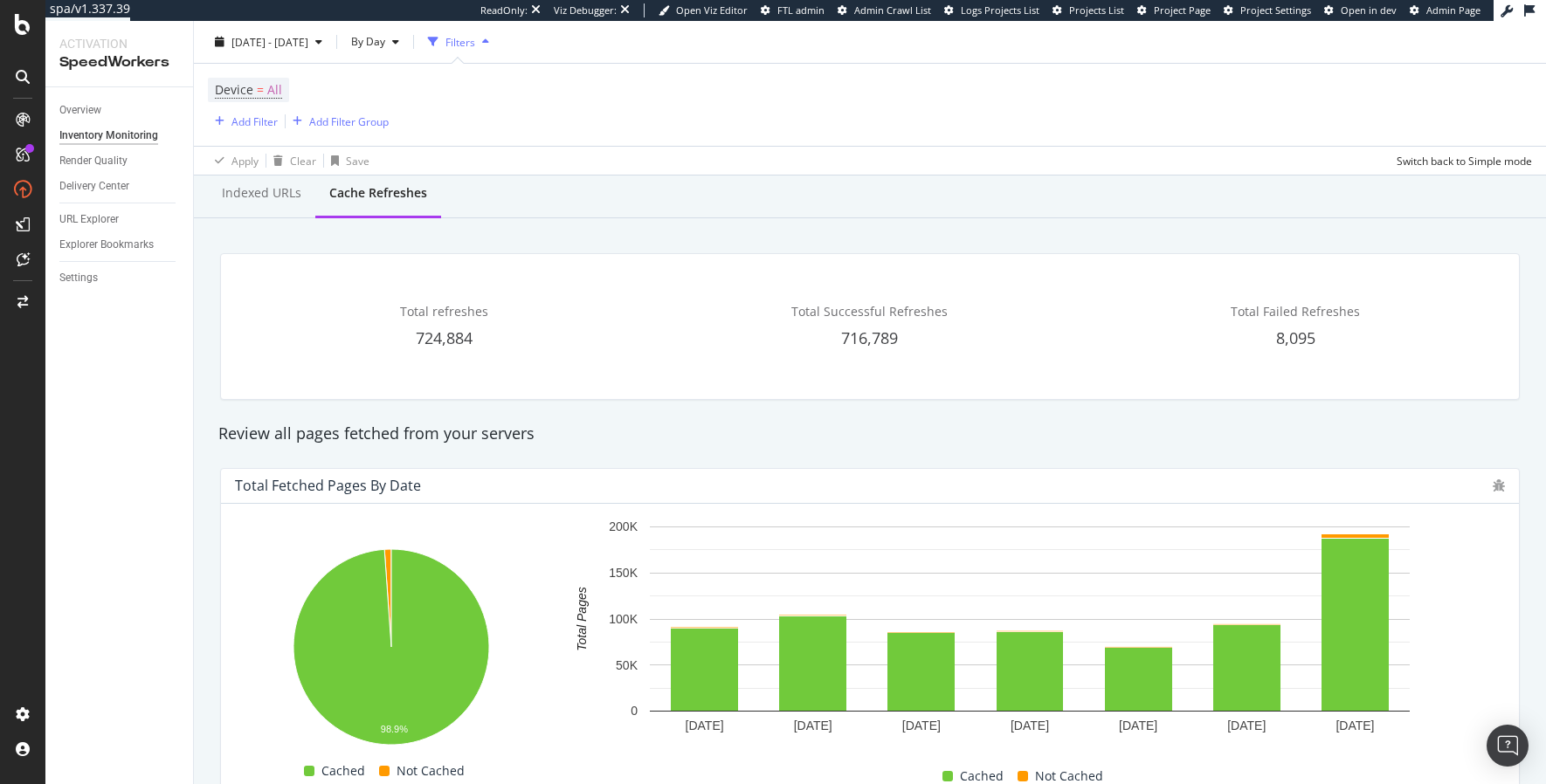
scroll to position [50, 0]
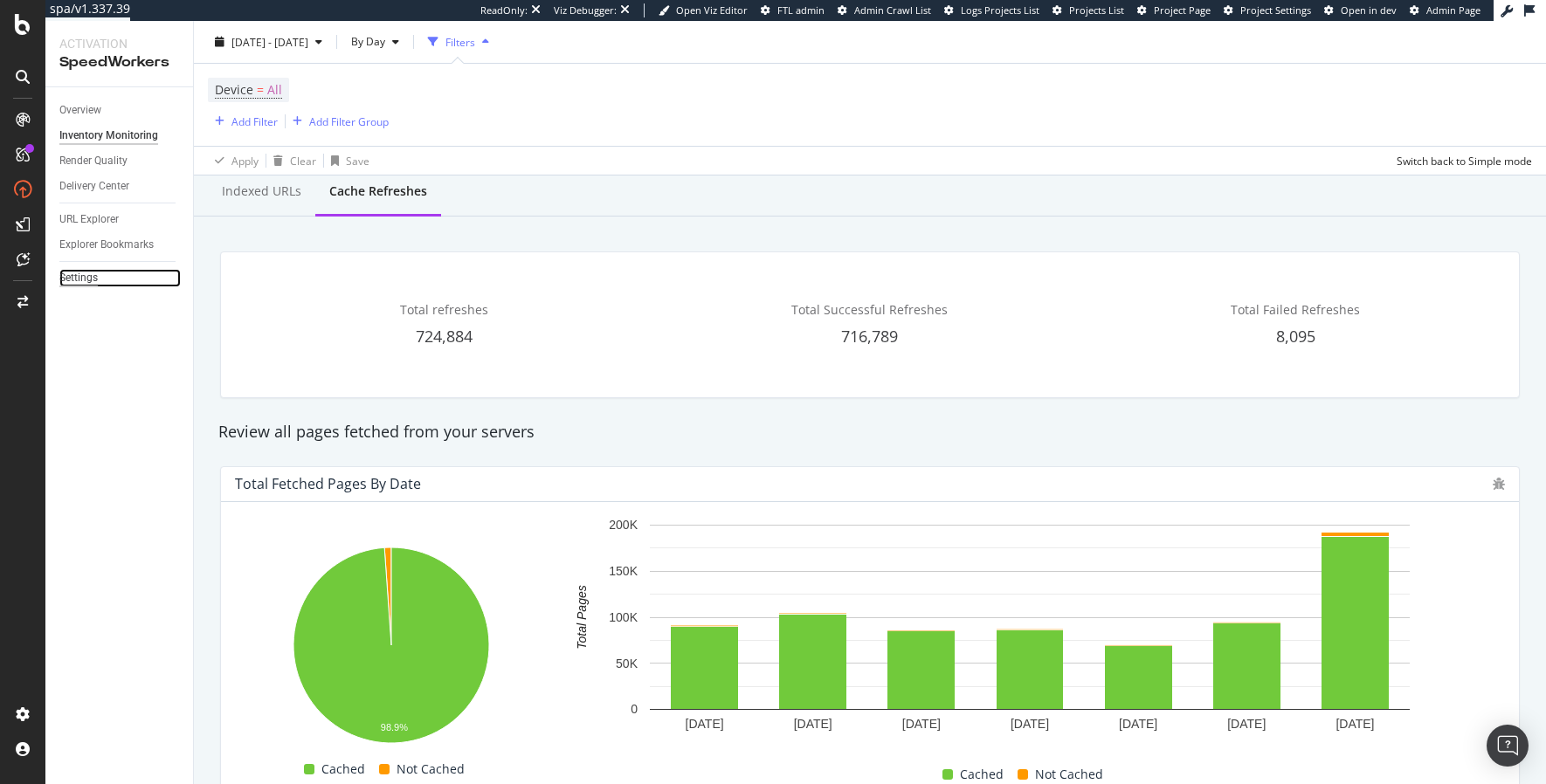
drag, startPoint x: 67, startPoint y: 275, endPoint x: 91, endPoint y: 278, distance: 24.2
click at [67, 275] on div "Settings" at bounding box center [78, 278] width 38 height 19
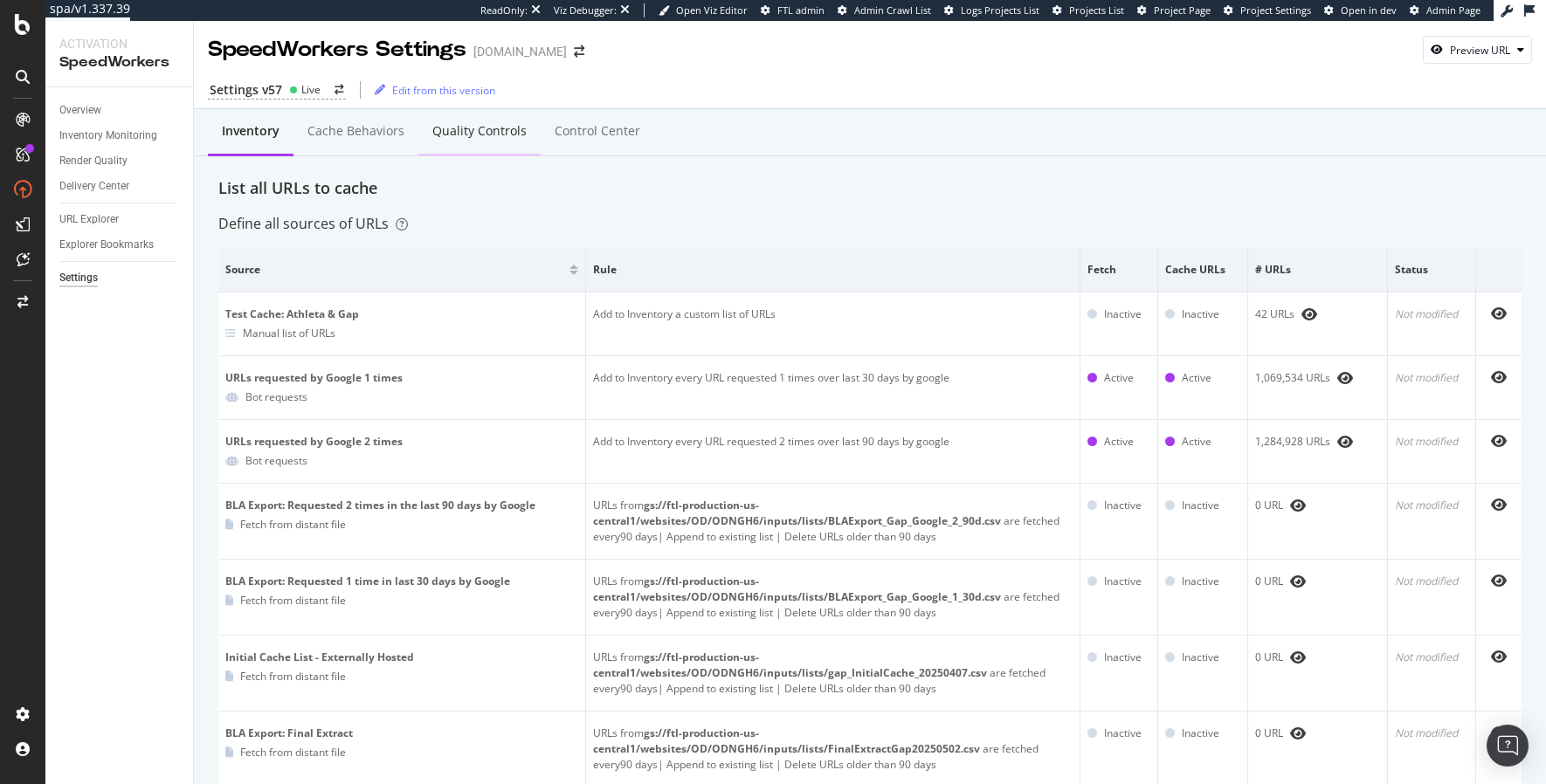
click at [503, 133] on div "Quality Controls" at bounding box center [479, 132] width 94 height 18
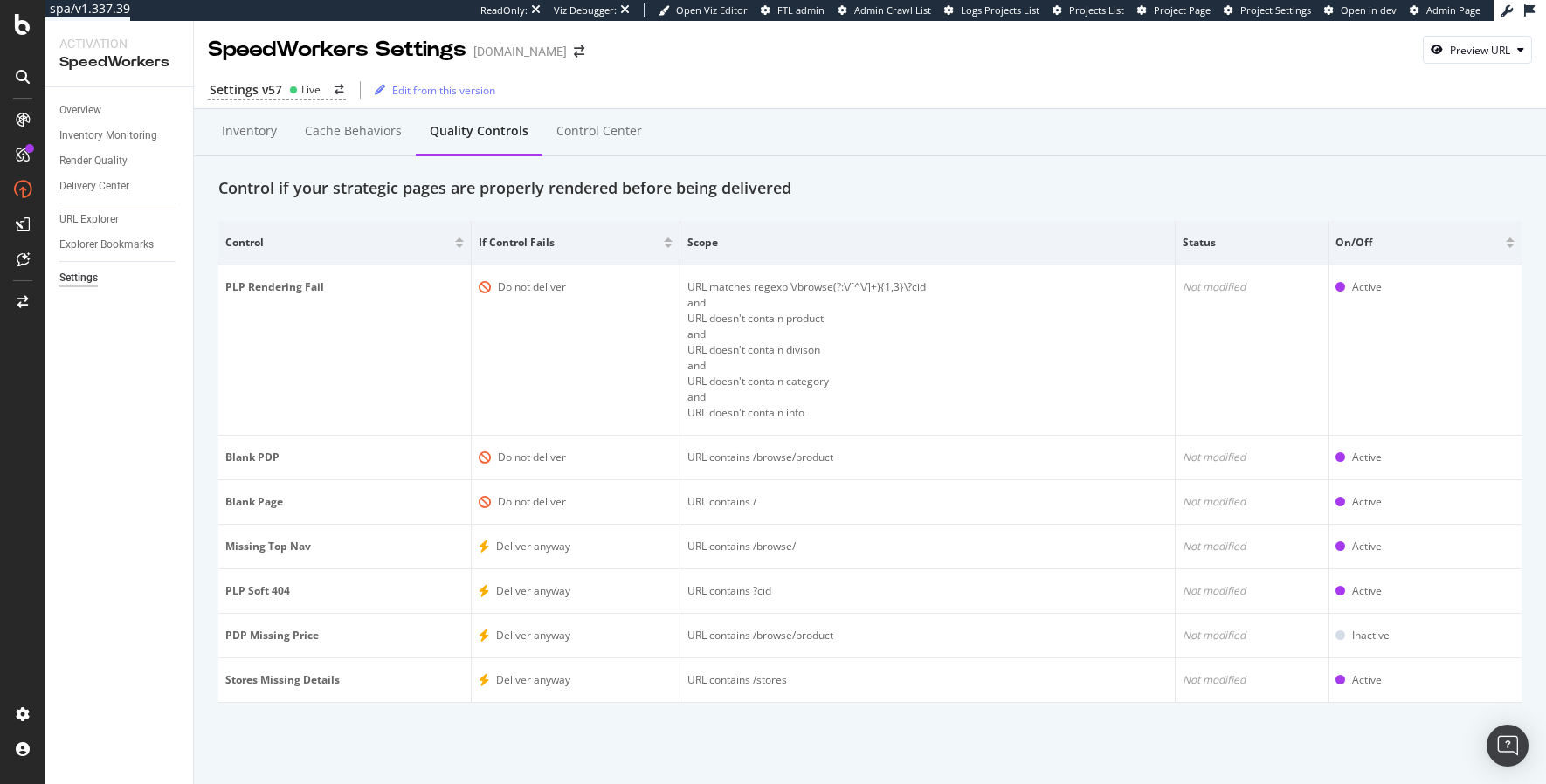
click at [613, 135] on div "Control Center" at bounding box center [599, 132] width 85 height 18
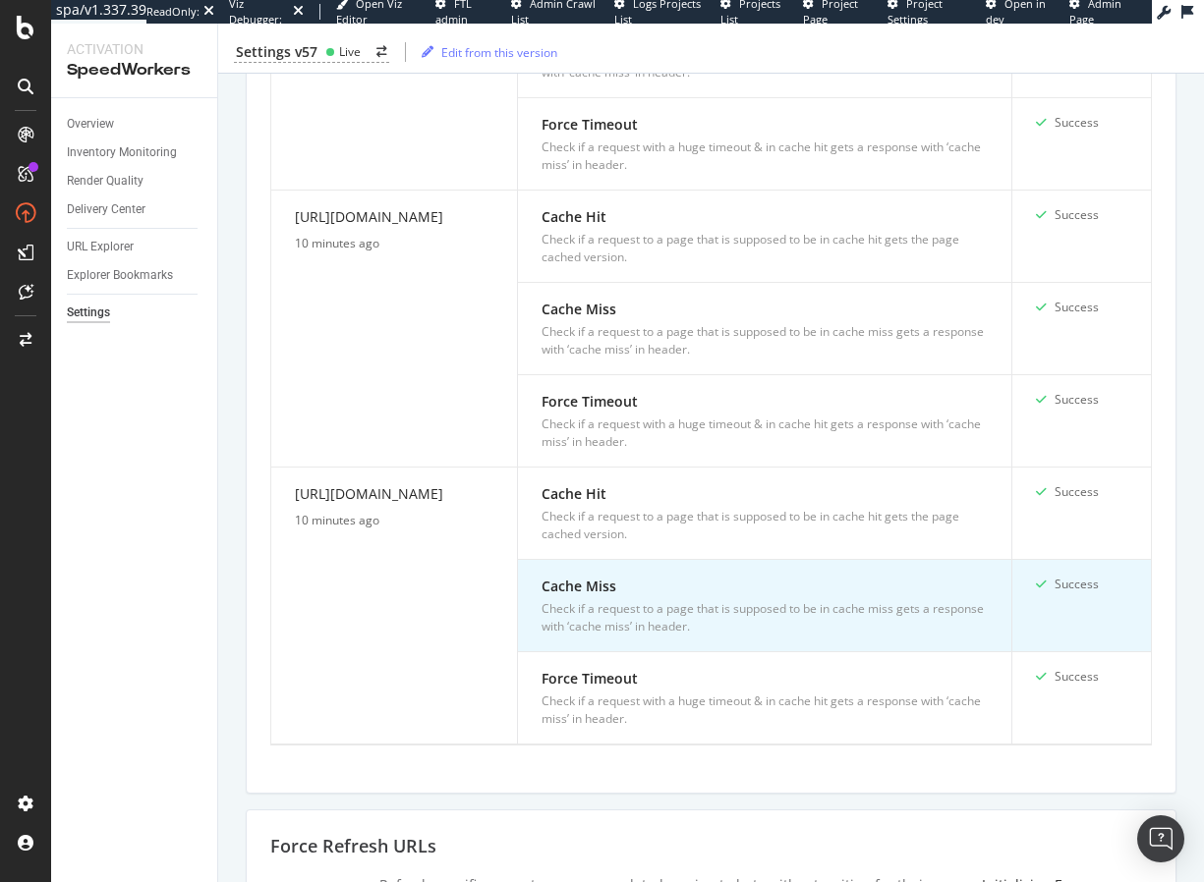
scroll to position [1895, 0]
